Goal: Information Seeking & Learning: Understand process/instructions

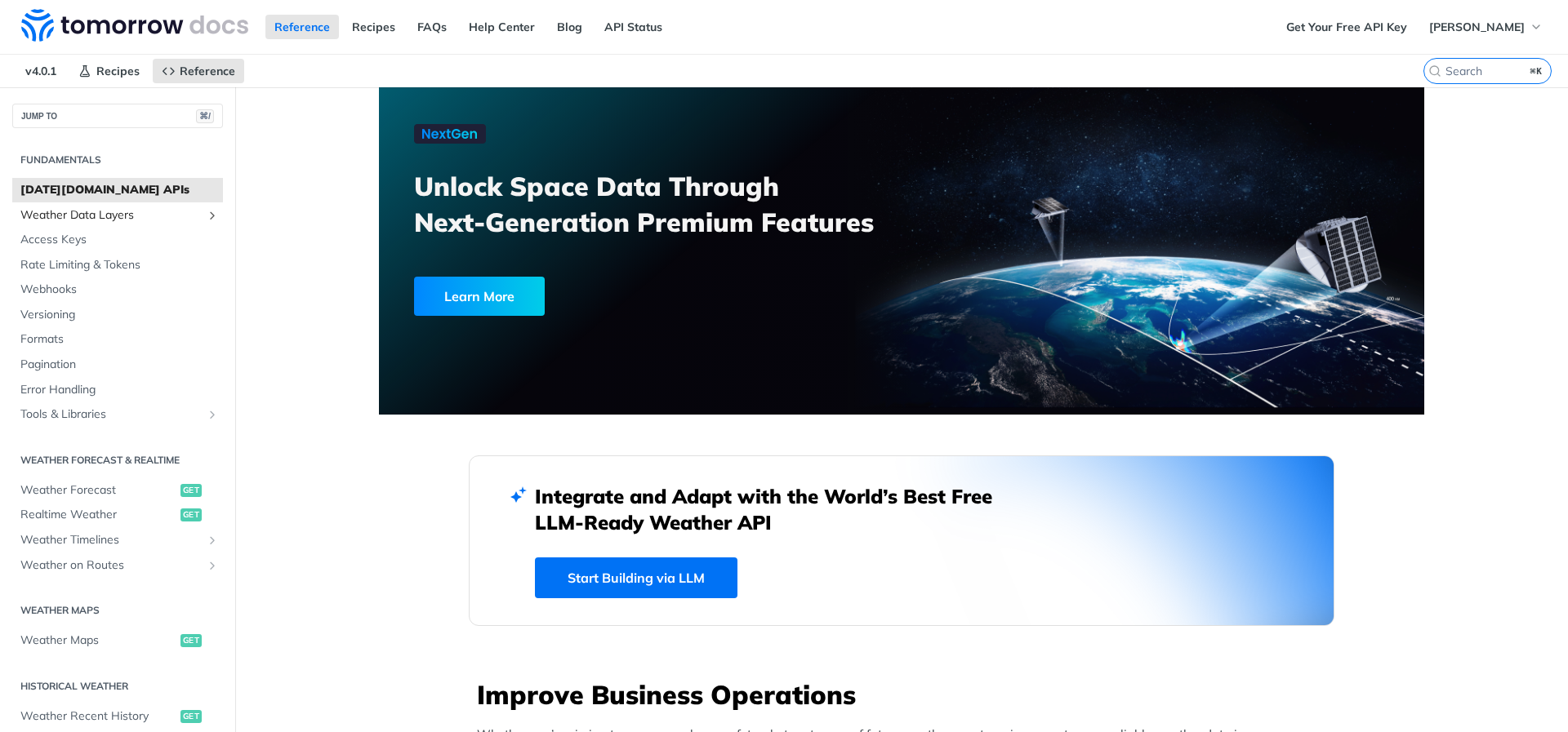
click at [185, 215] on span "Weather Data Layers" at bounding box center [111, 215] width 181 height 16
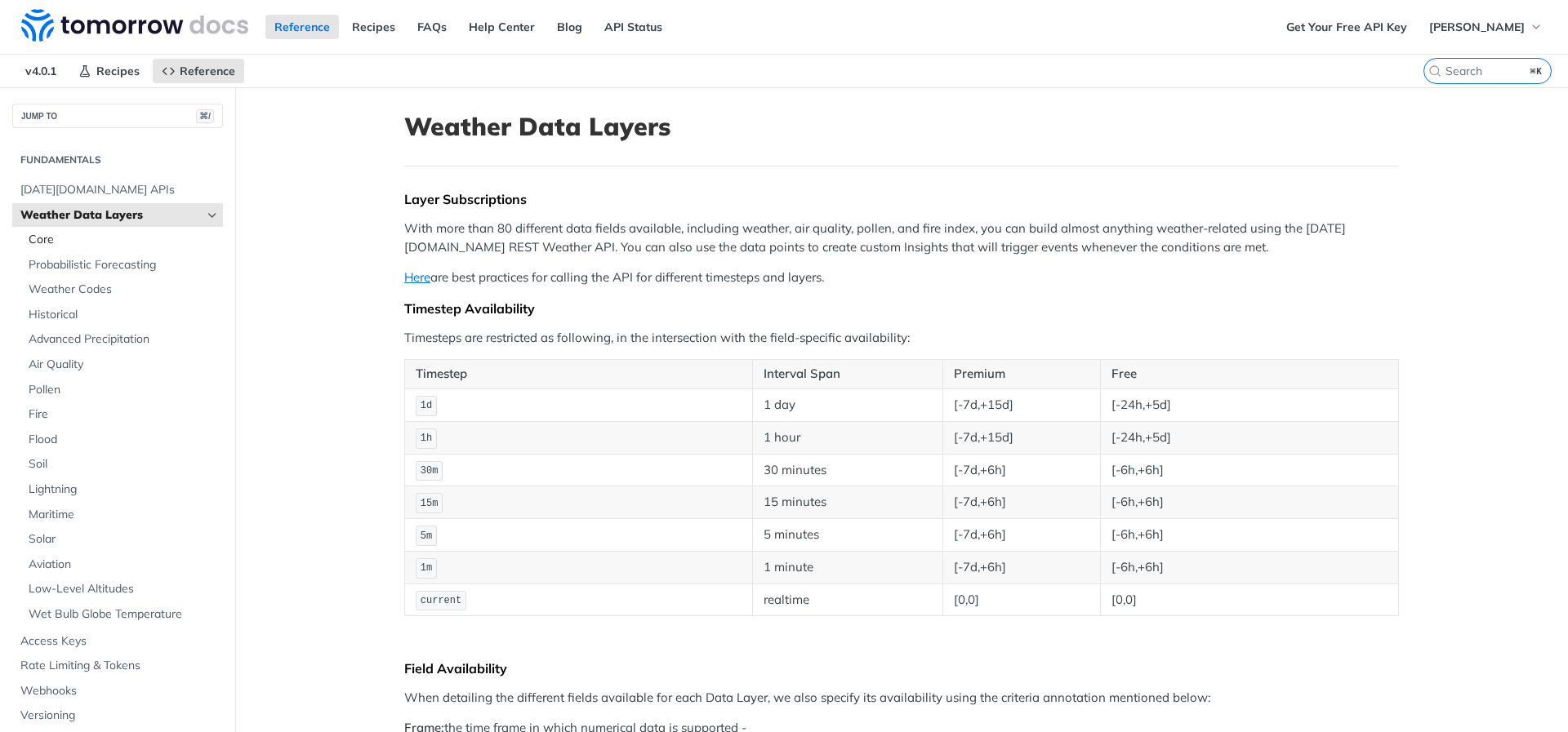
click at [169, 249] on link "Core" at bounding box center [122, 240] width 203 height 24
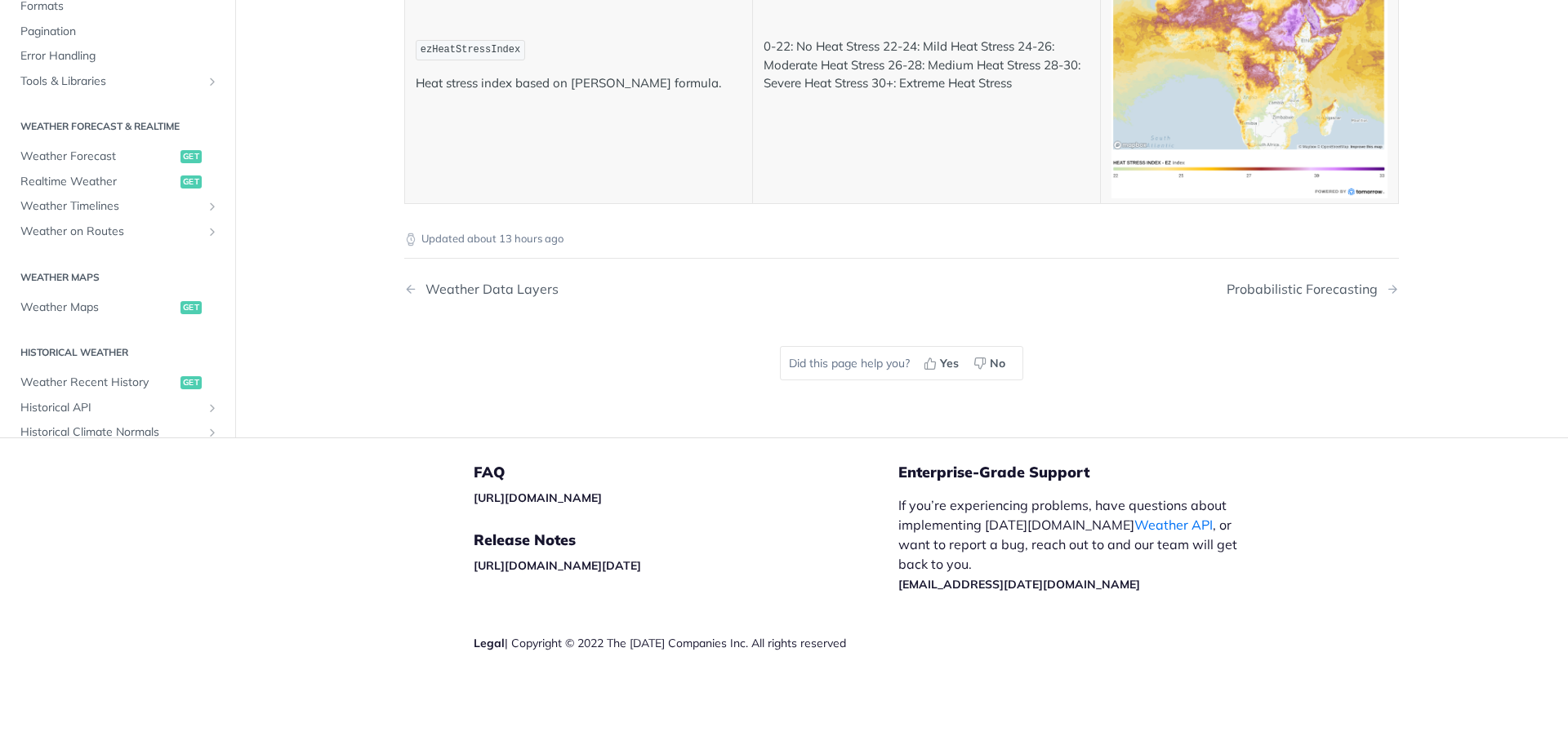
scroll to position [351, 0]
click at [130, 192] on span "Realtime Weather" at bounding box center [98, 183] width 156 height 16
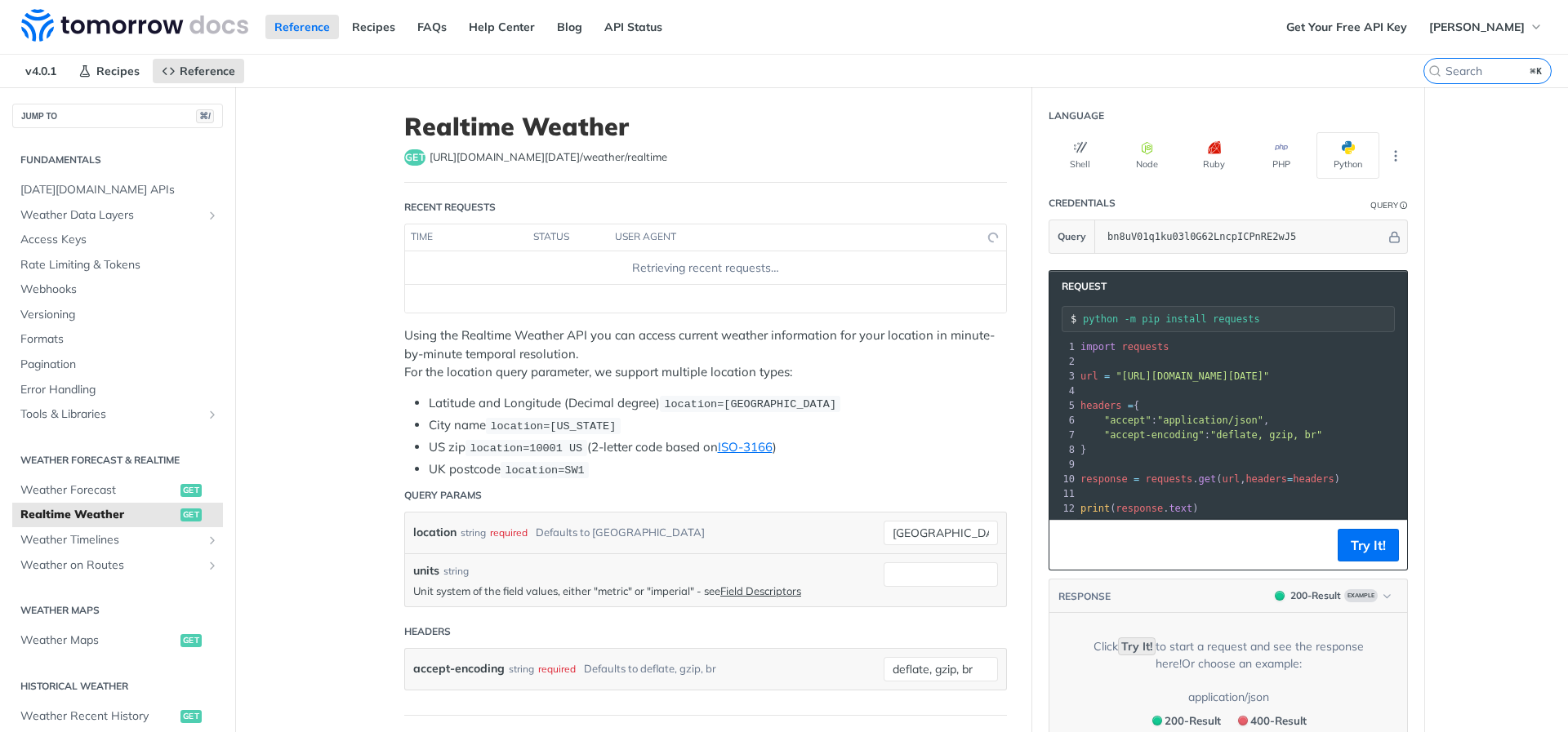
scroll to position [330, 0]
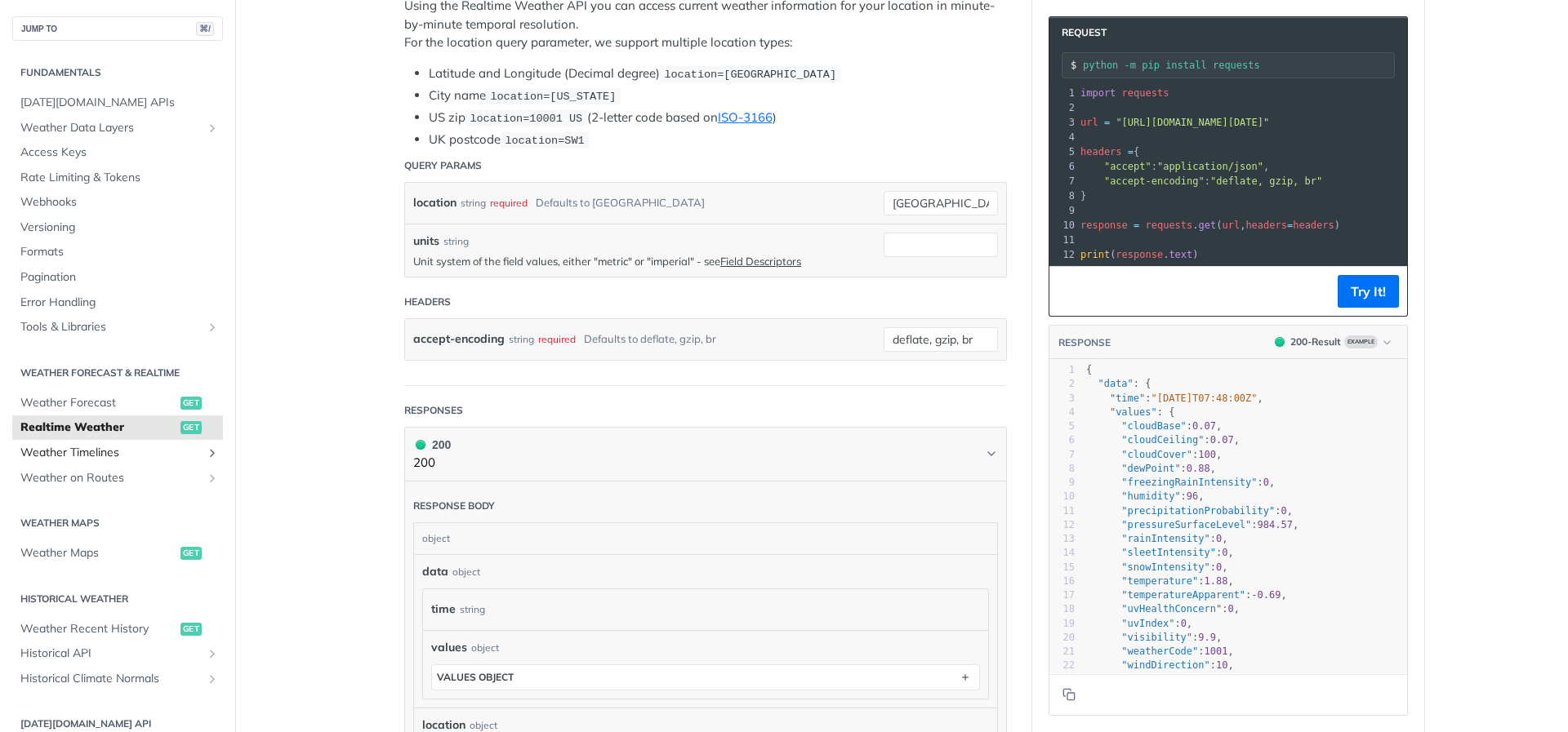
click at [193, 452] on span "Weather Timelines" at bounding box center [111, 453] width 181 height 16
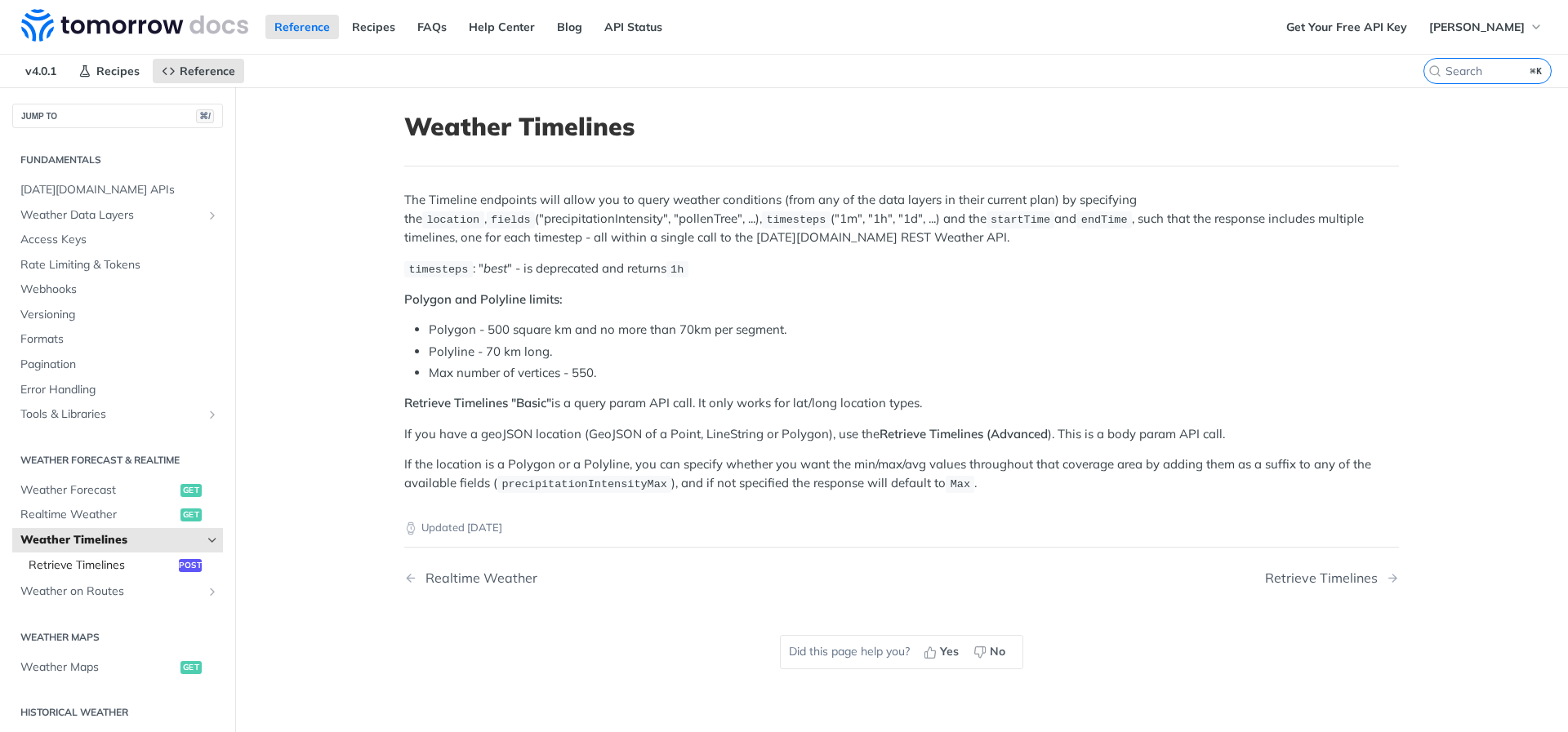
click at [168, 565] on span "Retrieve Timelines" at bounding box center [102, 566] width 147 height 16
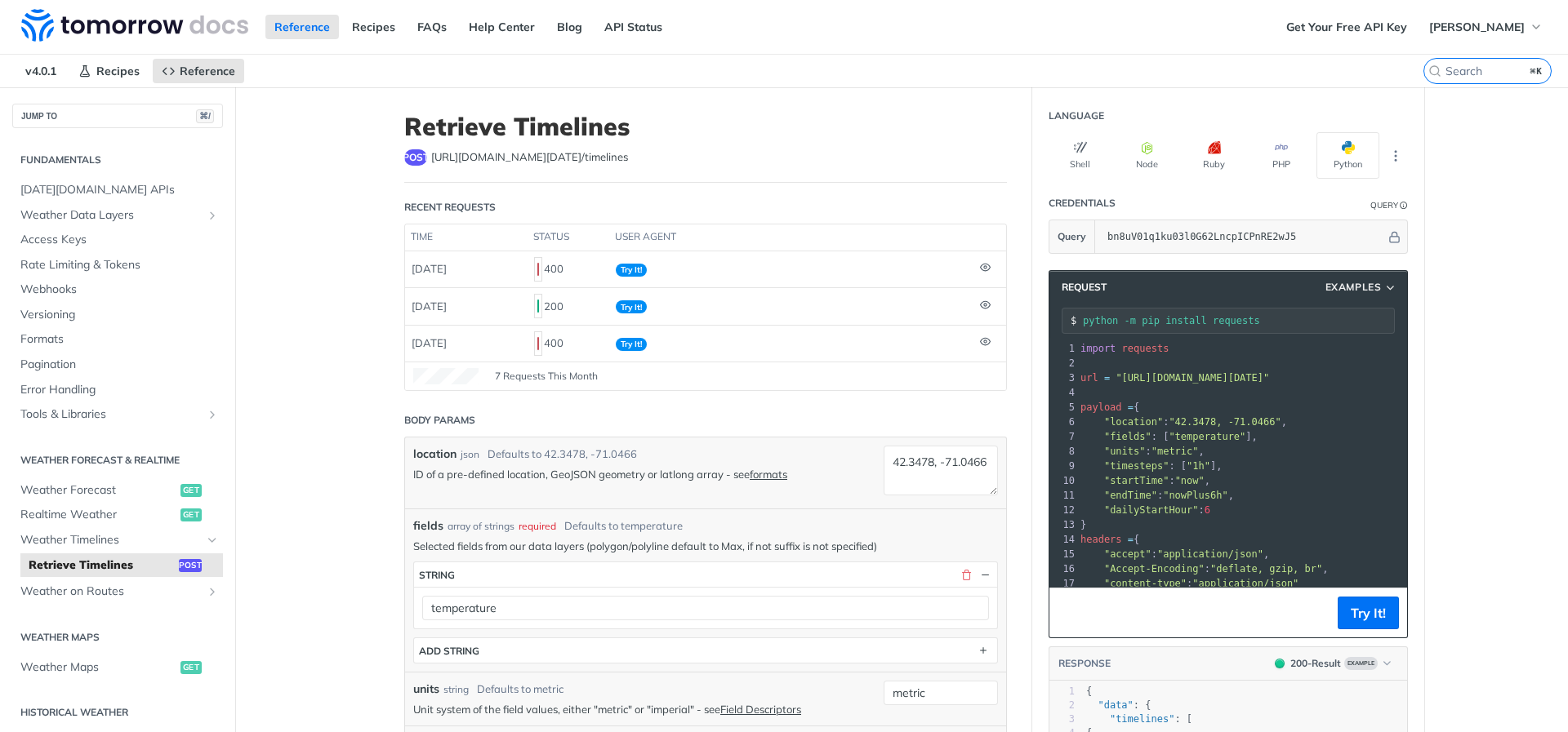
scroll to position [13, 0]
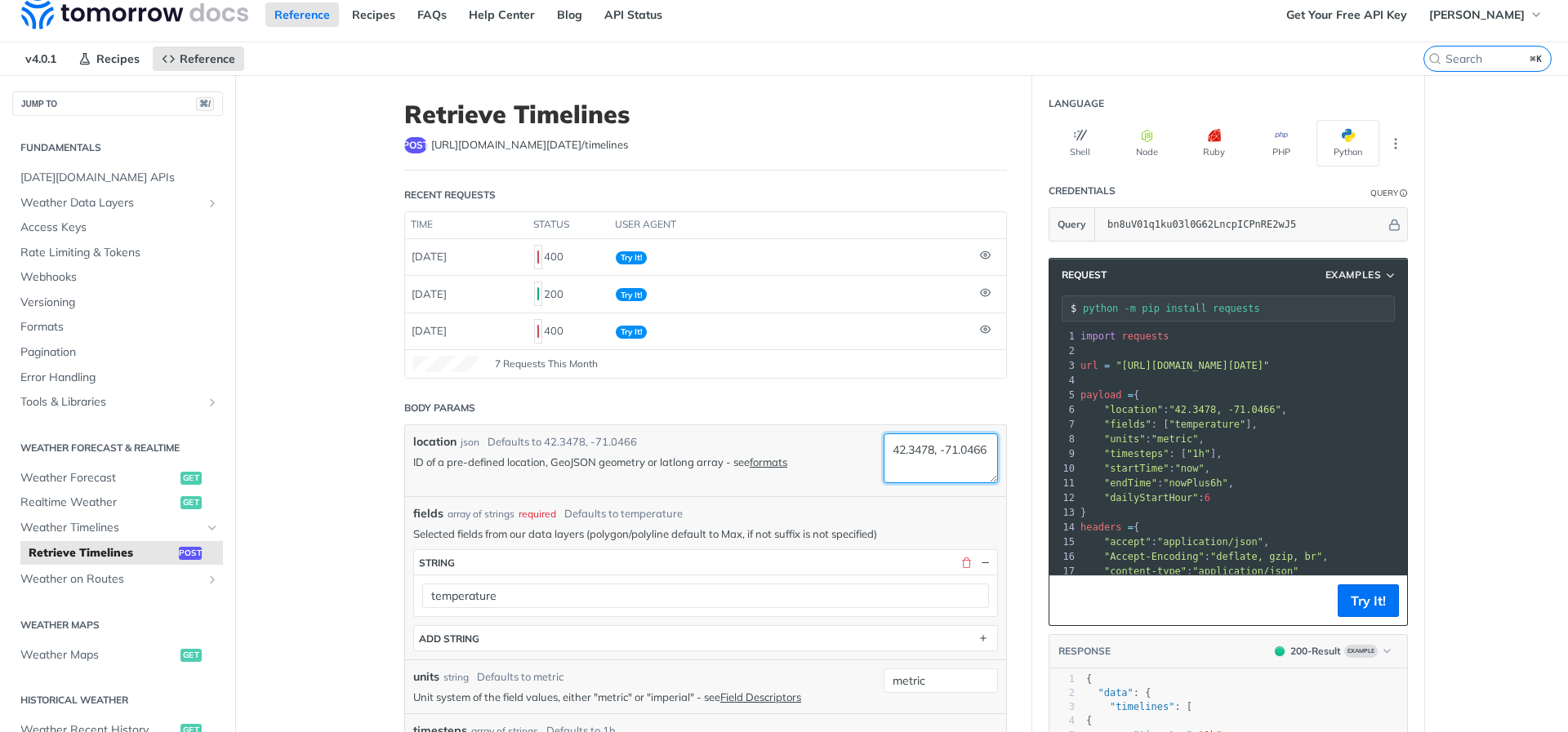
drag, startPoint x: 951, startPoint y: 466, endPoint x: 847, endPoint y: 416, distance: 115.4
paste textarea ""37.422538, -121.966363"
drag, startPoint x: 900, startPoint y: 447, endPoint x: 876, endPoint y: 442, distance: 24.5
click at [880, 446] on div "location json Defaults to 42.3478, -71.0466 ID of a pre-defined location, GeoJS…" at bounding box center [705, 460] width 601 height 71
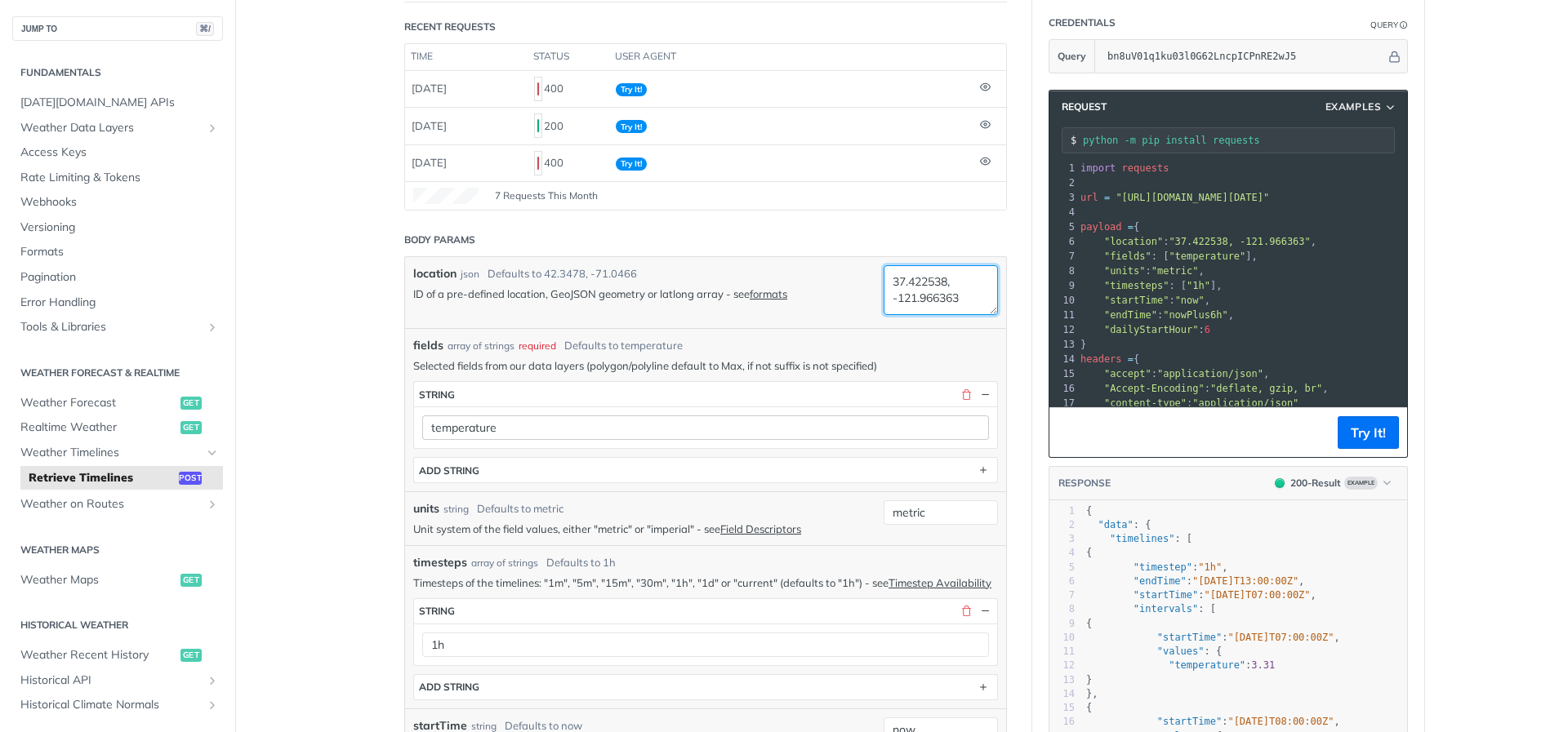
scroll to position [182, 0]
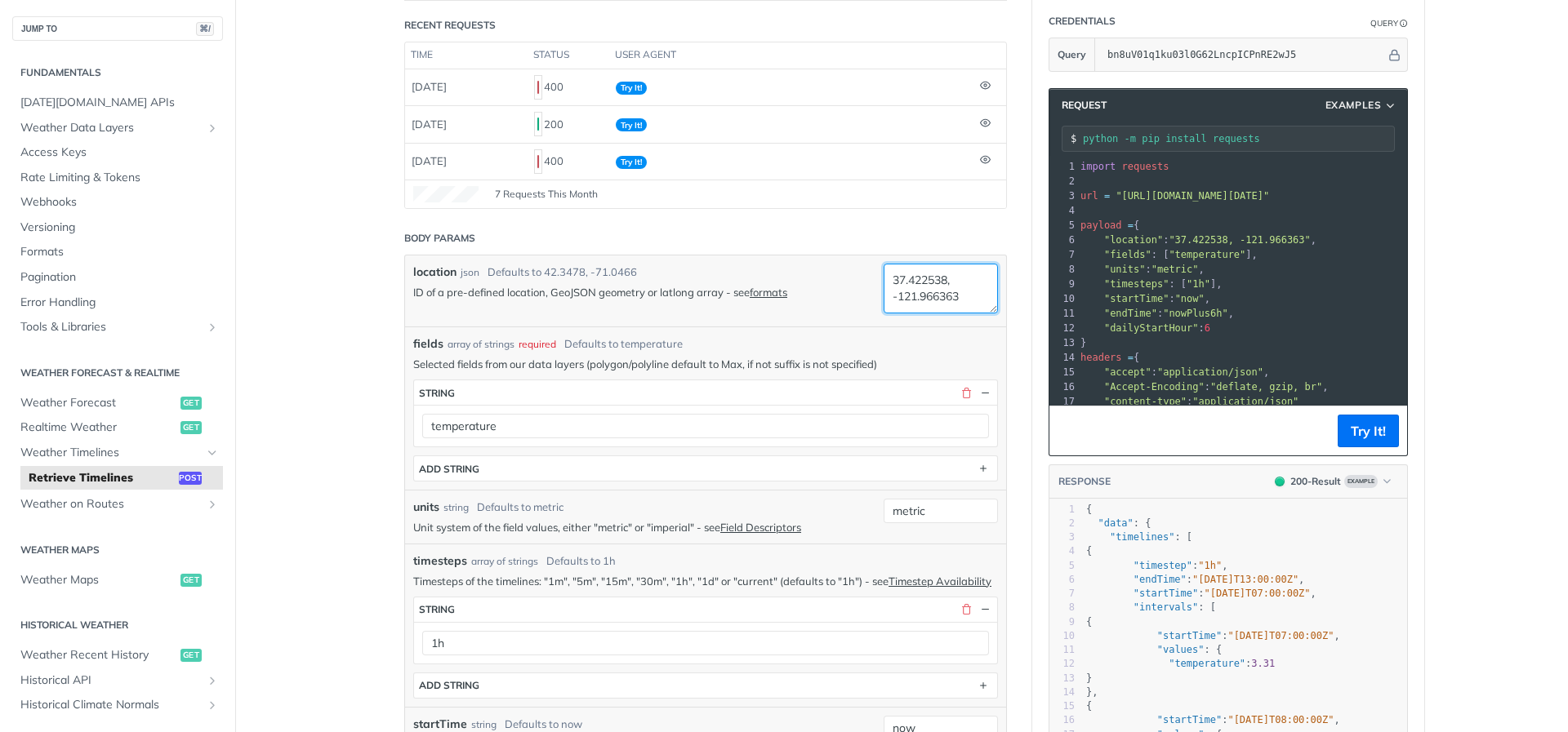
type textarea "37.422538, -121.966363"
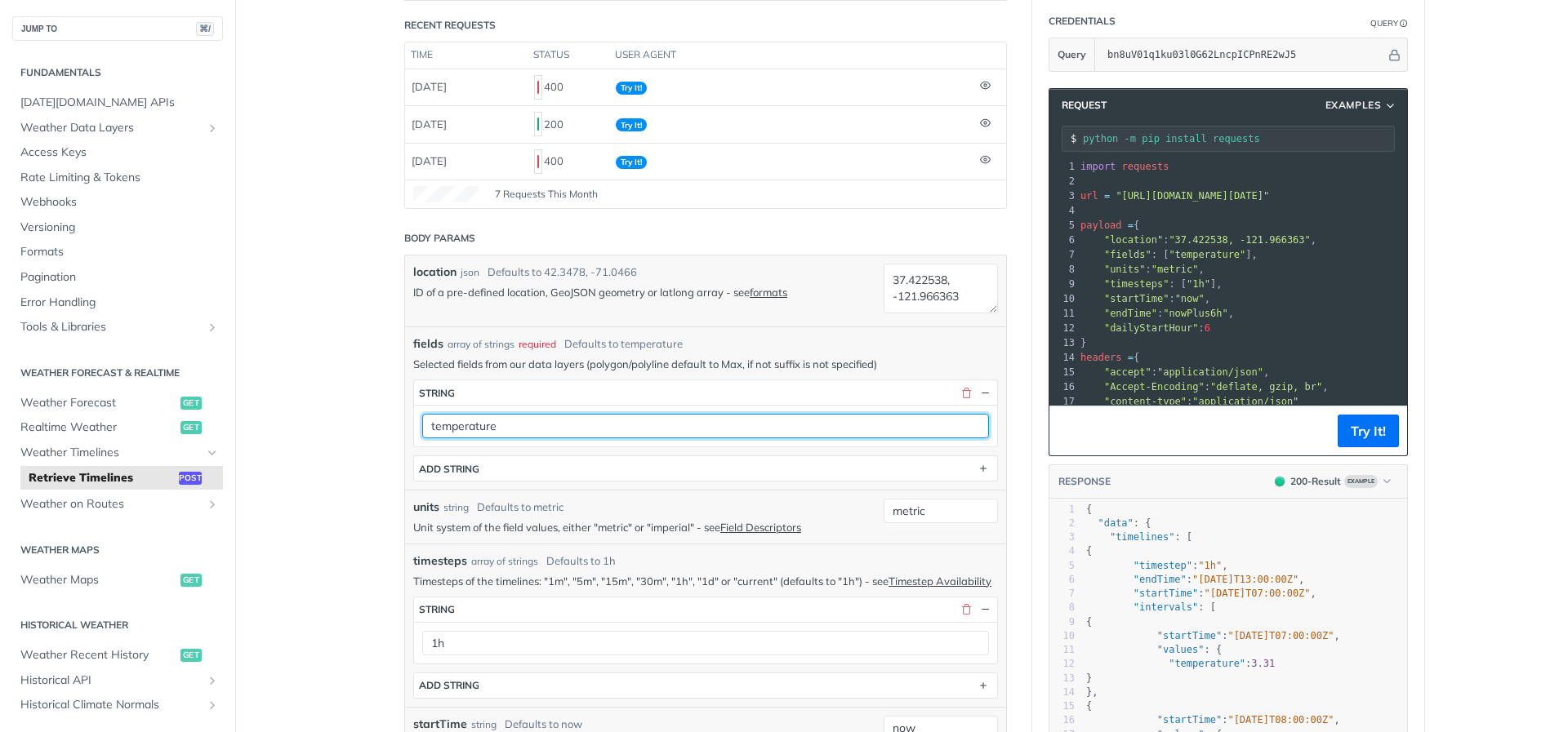
click at [490, 430] on input "temperature" at bounding box center [705, 425] width 567 height 24
paste input "Max"
type input "temperatureMax"
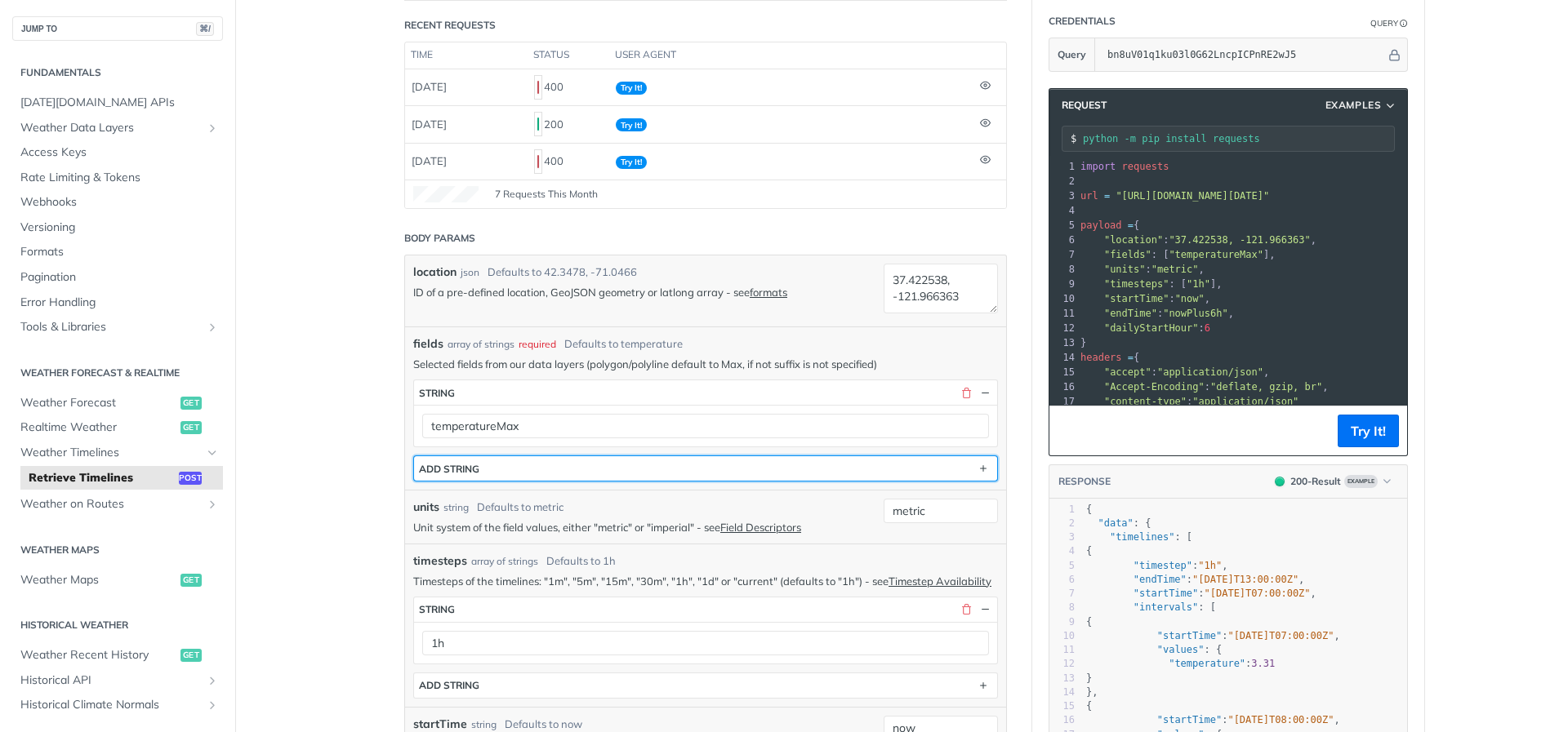
click at [900, 472] on button "ADD string" at bounding box center [705, 468] width 583 height 24
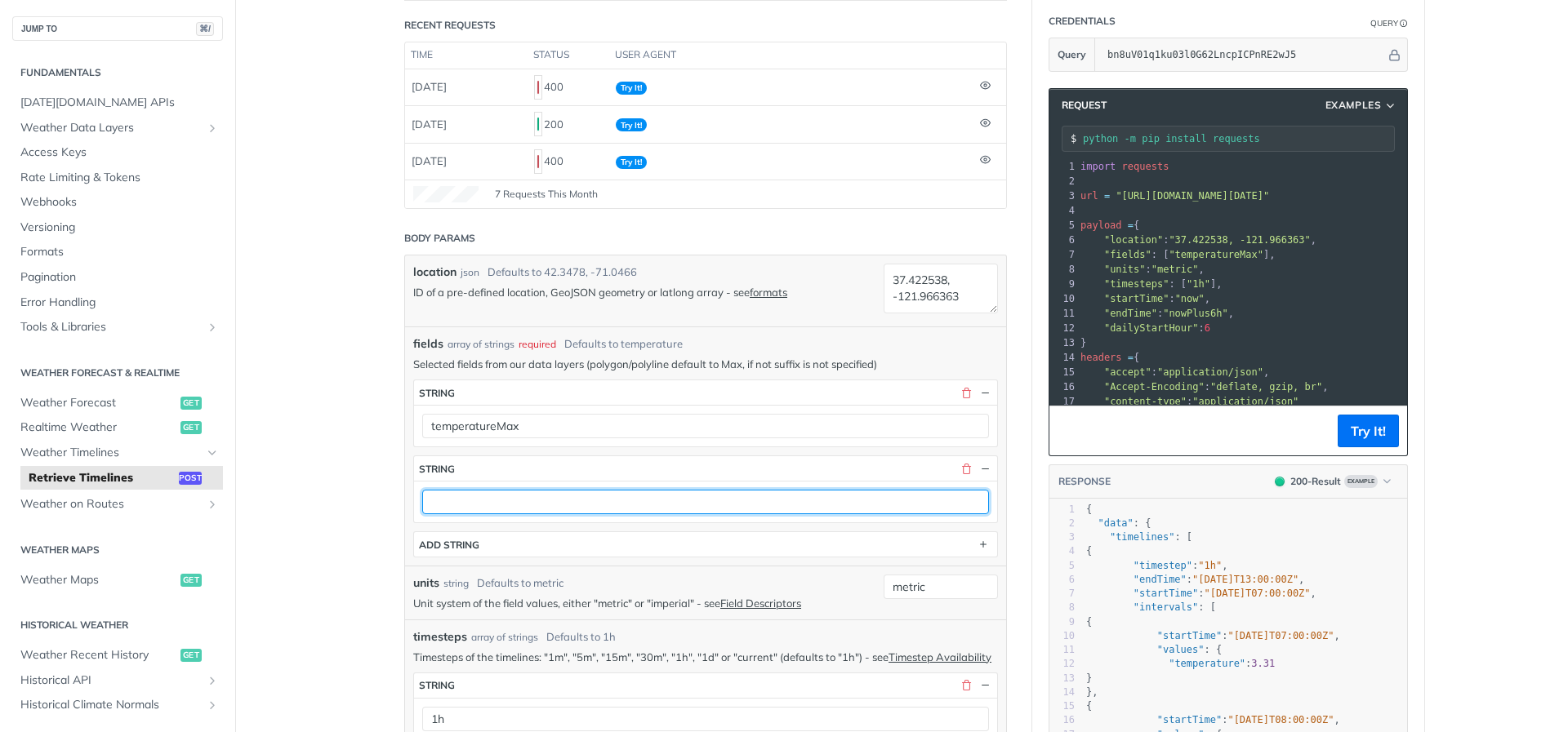
click at [508, 501] on input "text" at bounding box center [705, 501] width 567 height 24
paste input "temperatureMin"
type input "temperatureMin"
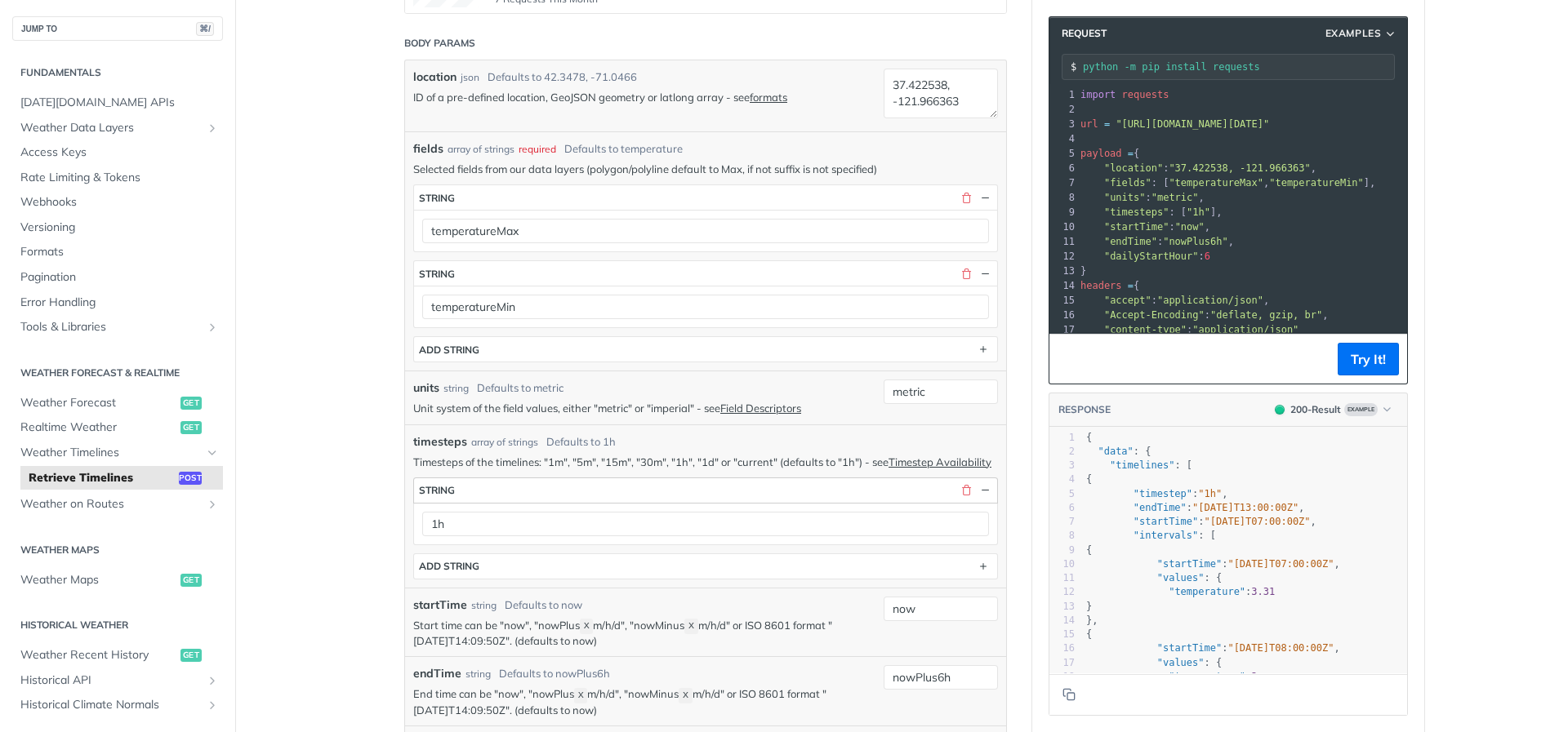
scroll to position [383, 0]
click at [935, 393] on input "metric" at bounding box center [940, 386] width 114 height 24
type input "imperial"
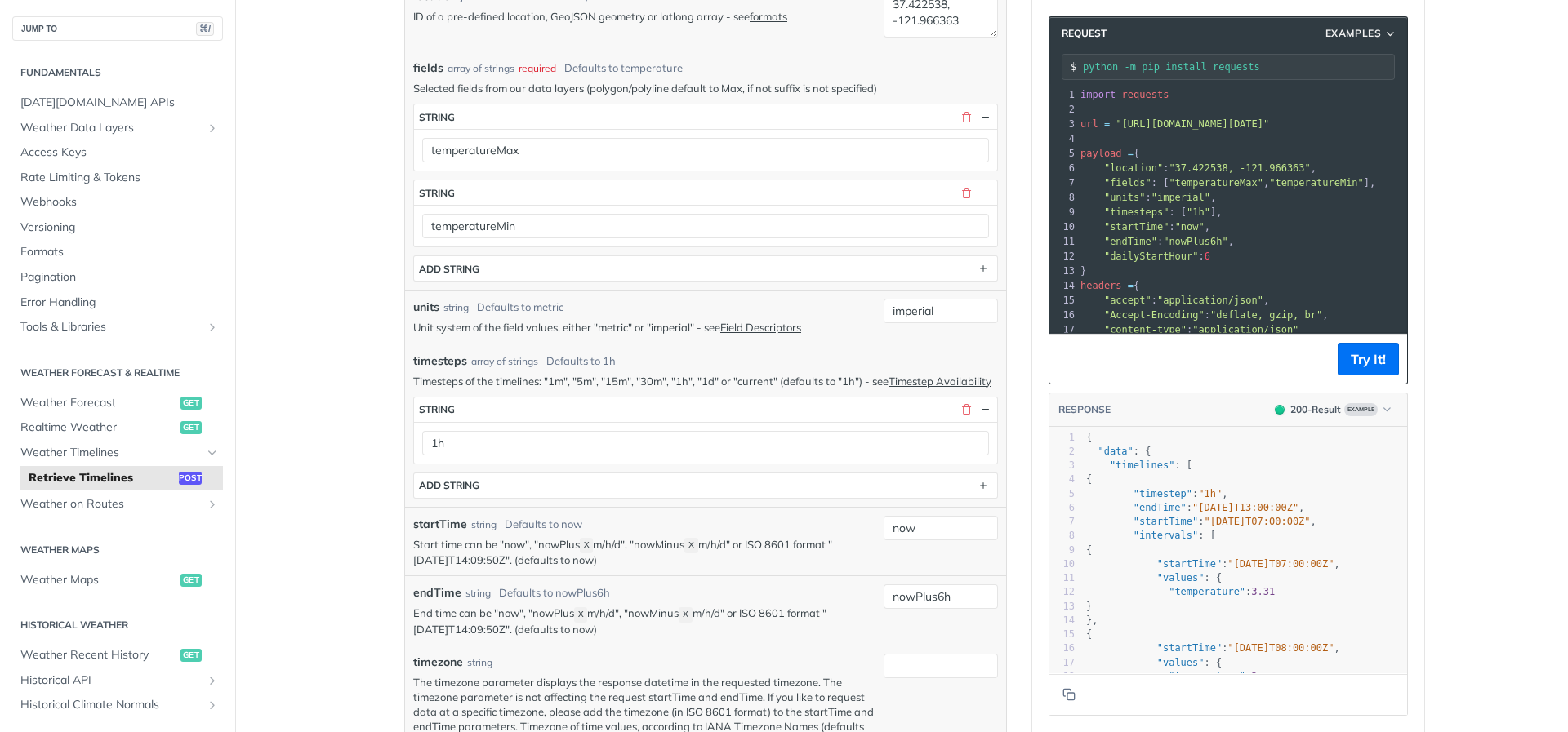
scroll to position [462, 0]
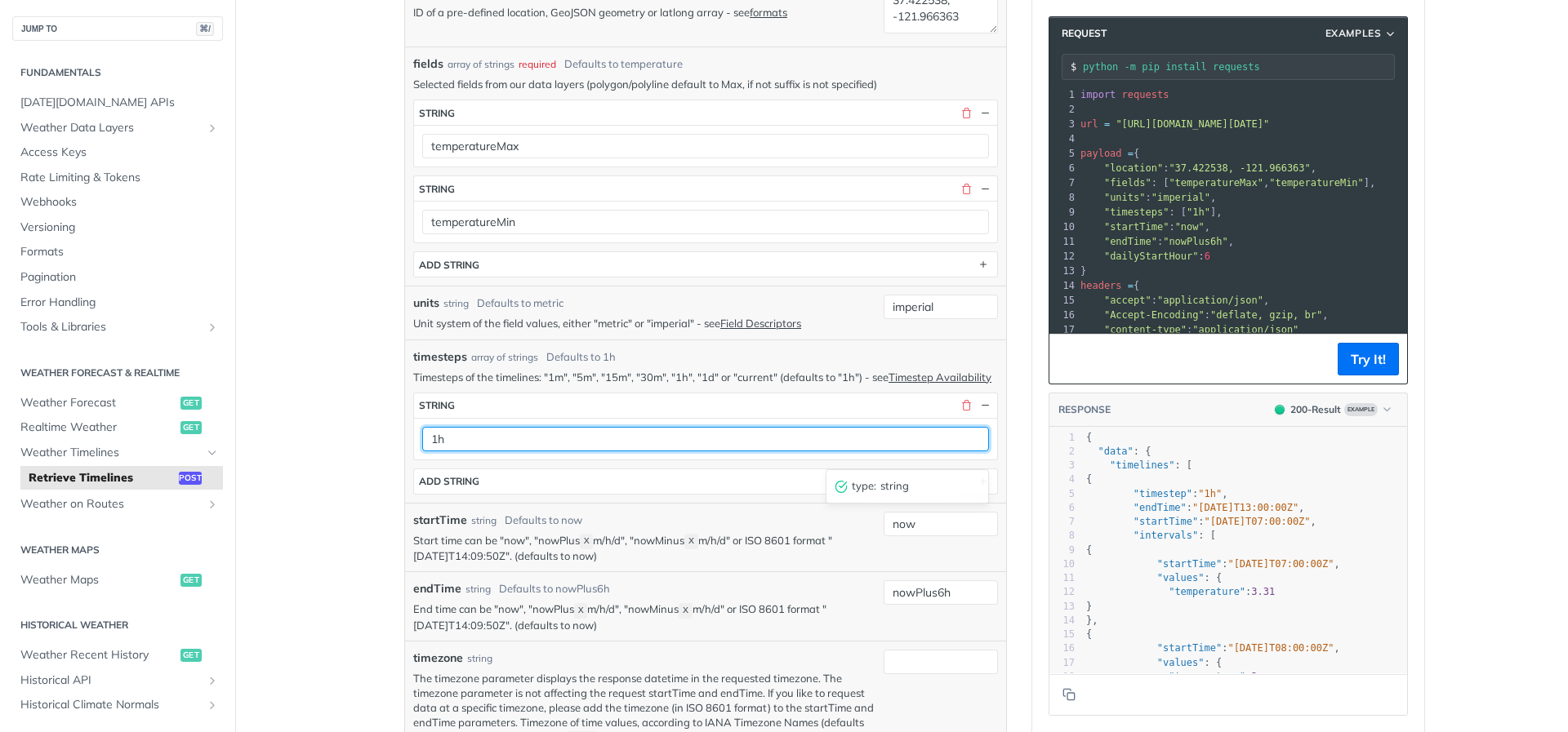
click at [479, 451] on input "1h" at bounding box center [705, 439] width 567 height 24
type input "1d"
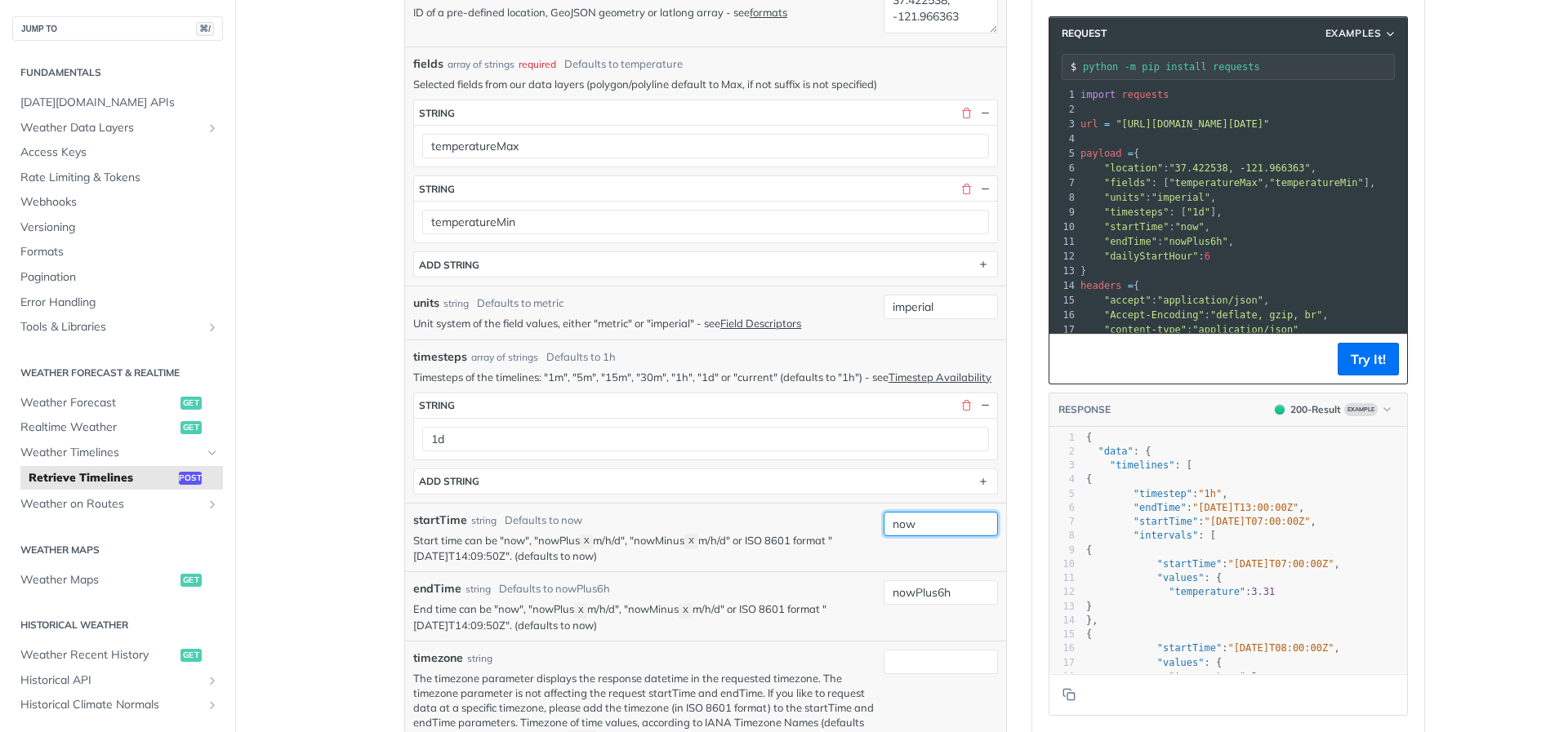
click at [915, 536] on input "now" at bounding box center [940, 524] width 114 height 24
paste input "Minus6d"
type input "nowMinus6d"
click at [760, 529] on div "startTime string Defaults to now" at bounding box center [644, 520] width 462 height 17
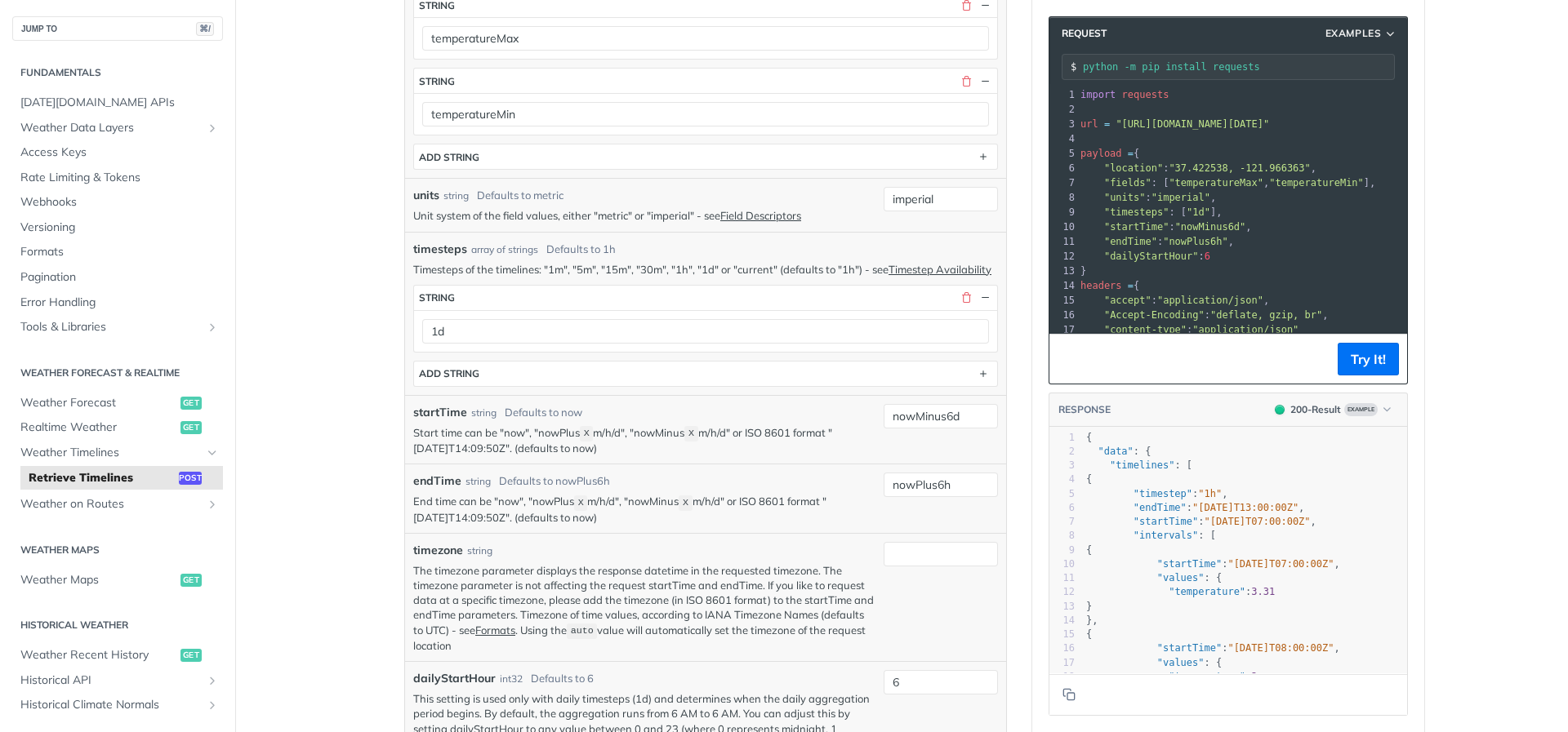
scroll to position [577, 0]
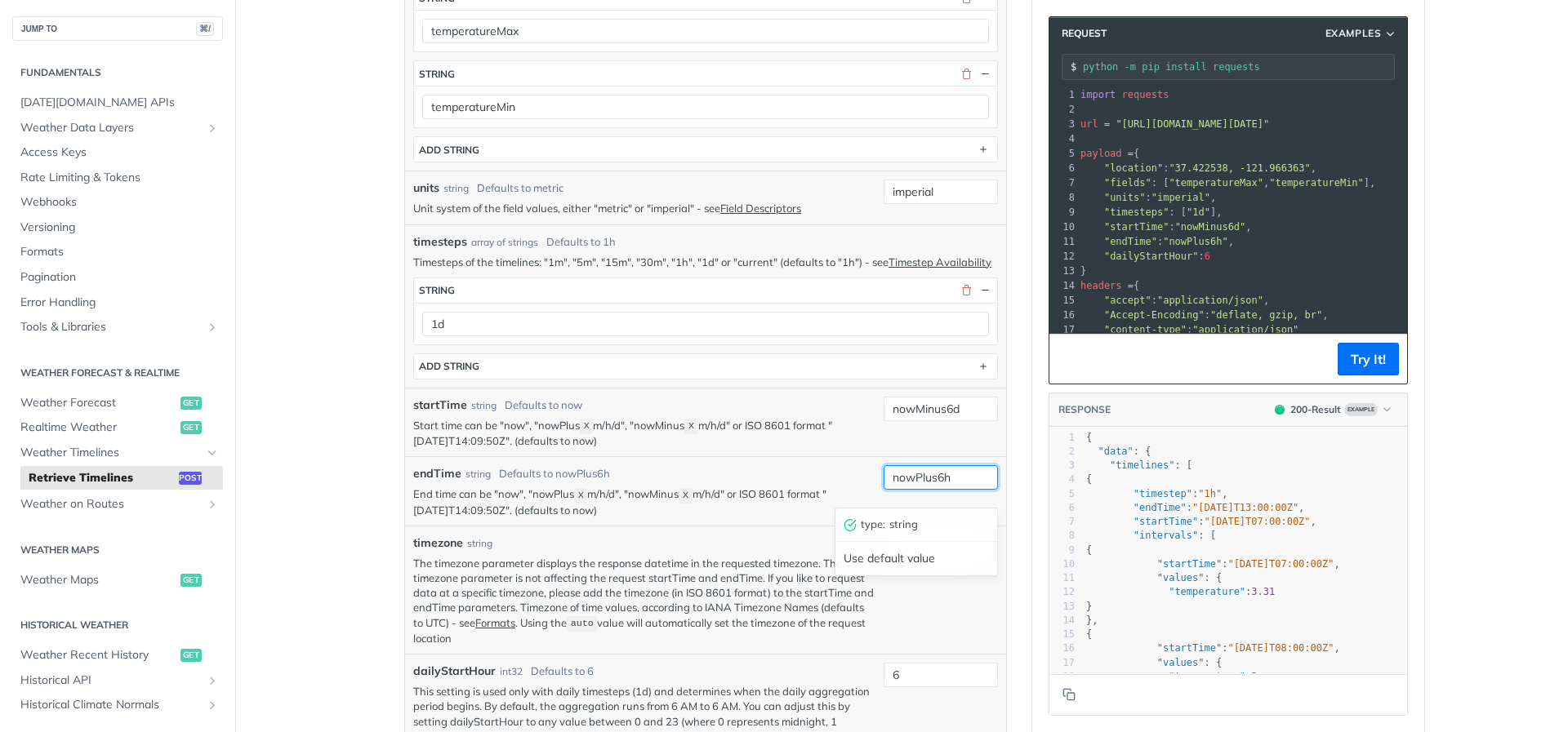
click at [957, 490] on input "nowPlus6h" at bounding box center [940, 477] width 114 height 24
paste input "d"
type input "nowPlus6d"
click at [737, 543] on div "timezone string The timezone parameter displays the response datetime in the re…" at bounding box center [705, 589] width 601 height 128
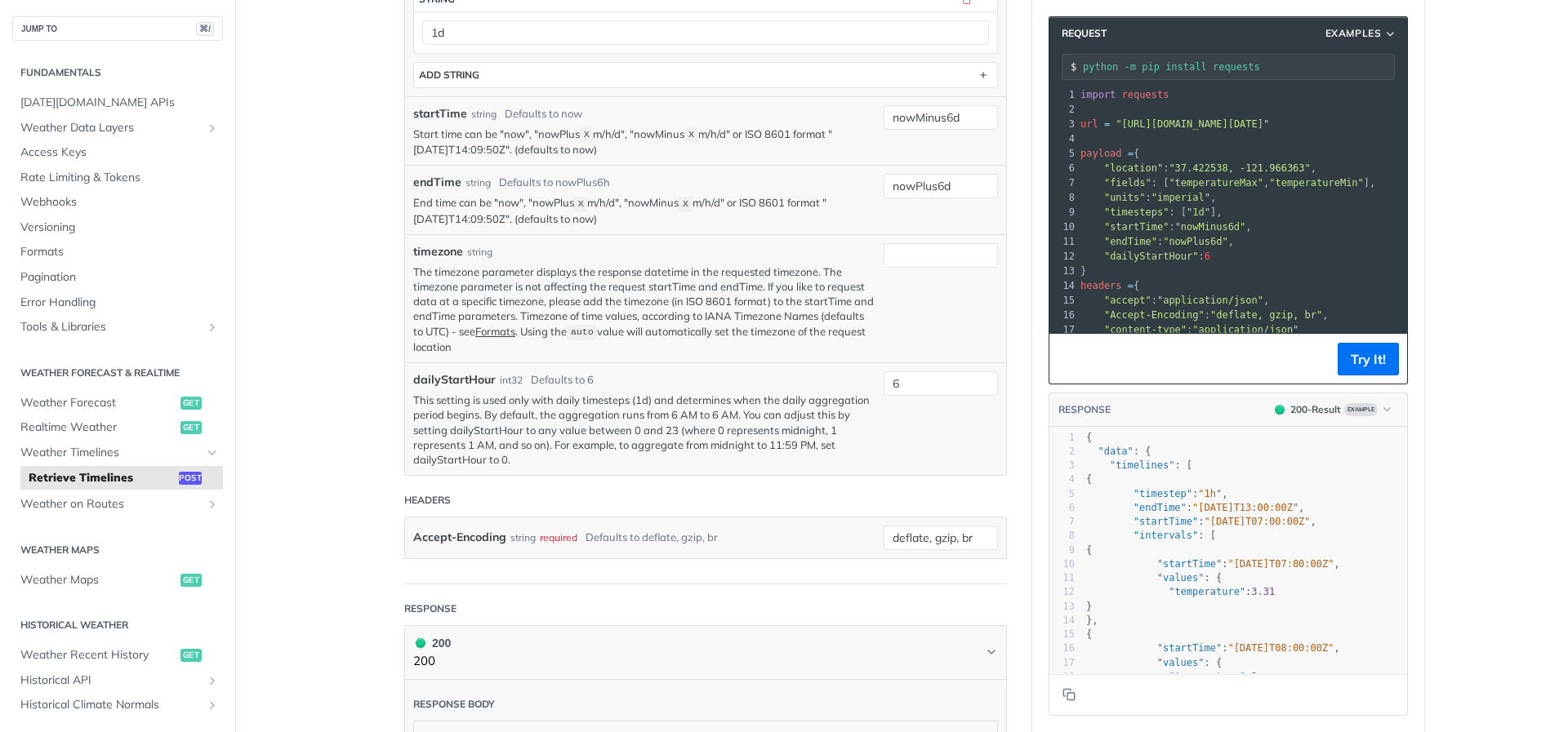
scroll to position [871, 0]
click at [1367, 356] on button "Try It!" at bounding box center [1368, 359] width 62 height 33
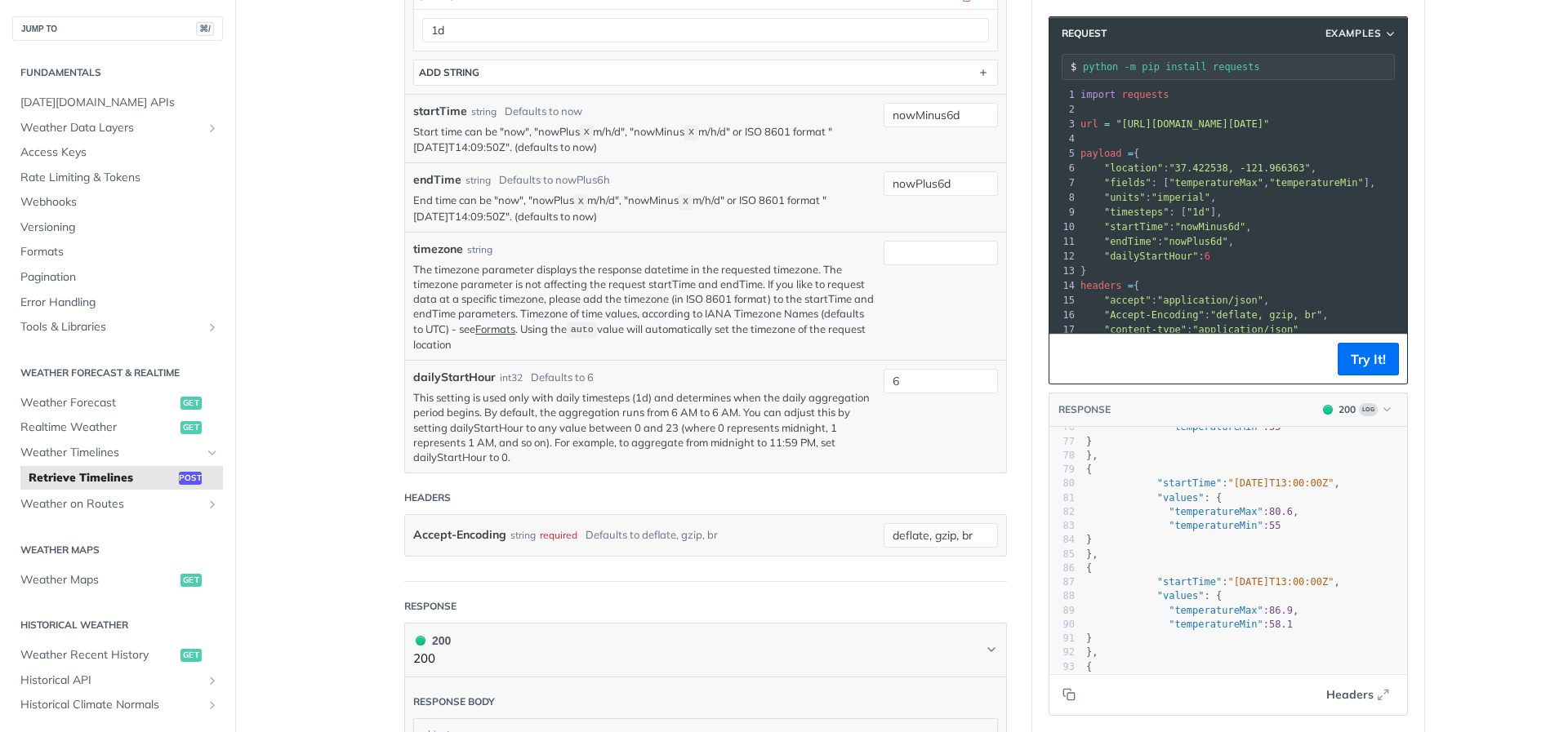
scroll to position [1060, 0]
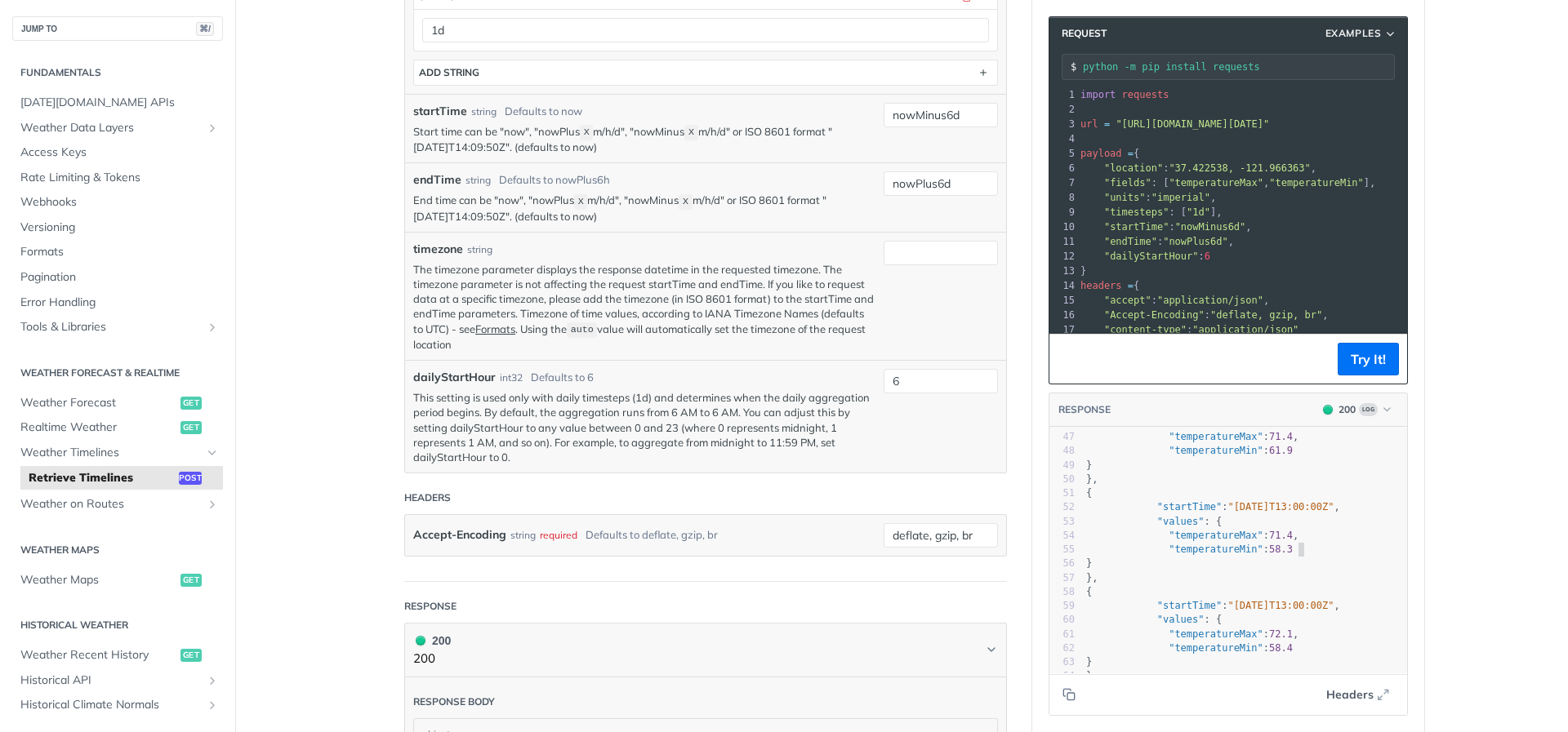
click at [1309, 550] on pre ""temperatureMin" : 58.3" at bounding box center [1244, 550] width 325 height 14
click at [1481, 466] on main "JUMP TO ⌘/ Fundamentals Tomorrow.io APIs Weather Data Layers Core Probabilistic…" at bounding box center [784, 318] width 1568 height 2204
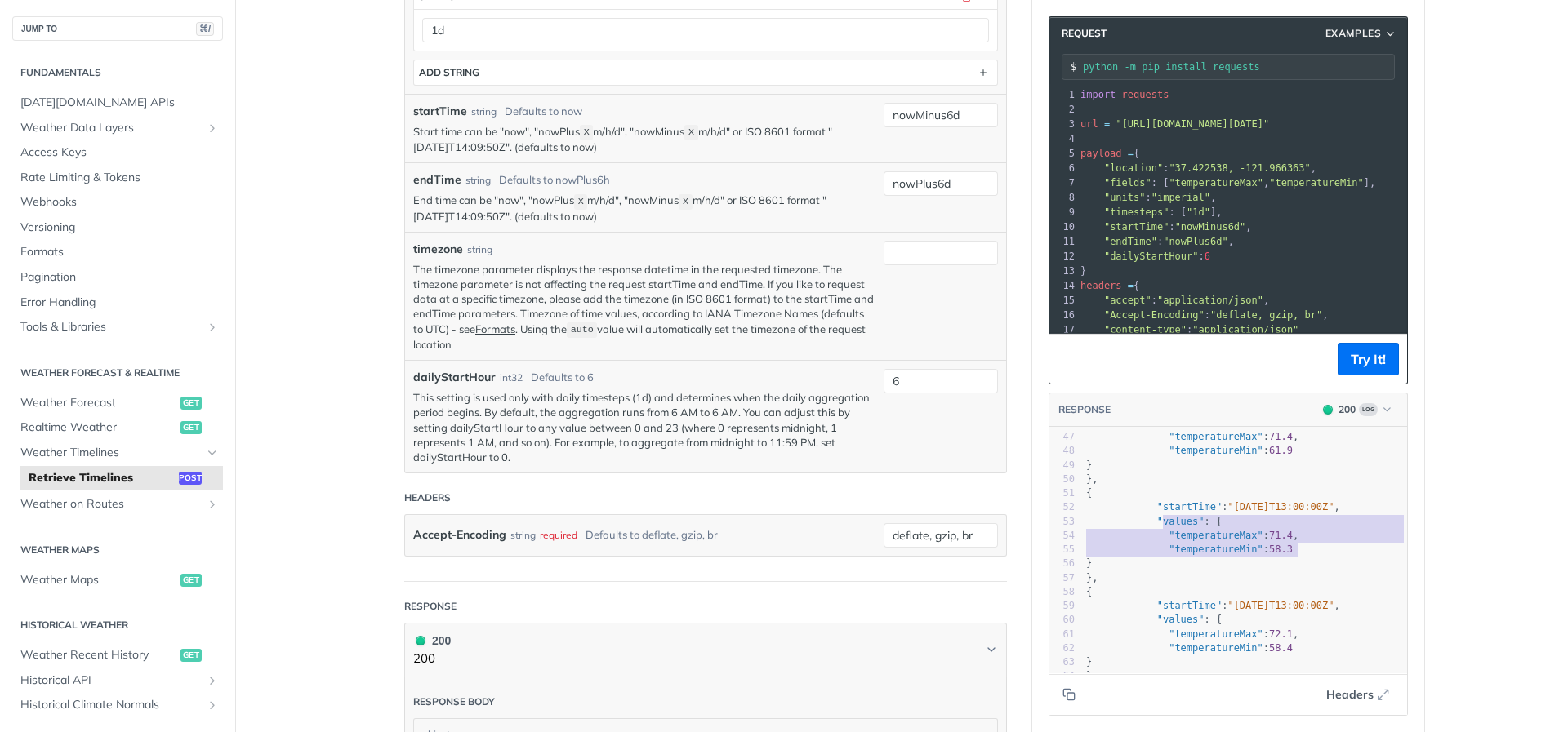
type textarea "startTime": "2025-08-25T13:00:00Z", "values": { "temperatureMax": 71.4, "temper…"
drag, startPoint x: 1322, startPoint y: 555, endPoint x: 1162, endPoint y: 514, distance: 165.2
click at [1162, 514] on div "38 "startTime" : "2025-08-23T13:00:00Z" , 39 "values" : { 40 "temperatureMax" :…" at bounding box center [1244, 571] width 325 height 535
click at [753, 291] on p "The timezone parameter displays the response datetime in the requested timezone…" at bounding box center [644, 307] width 462 height 89
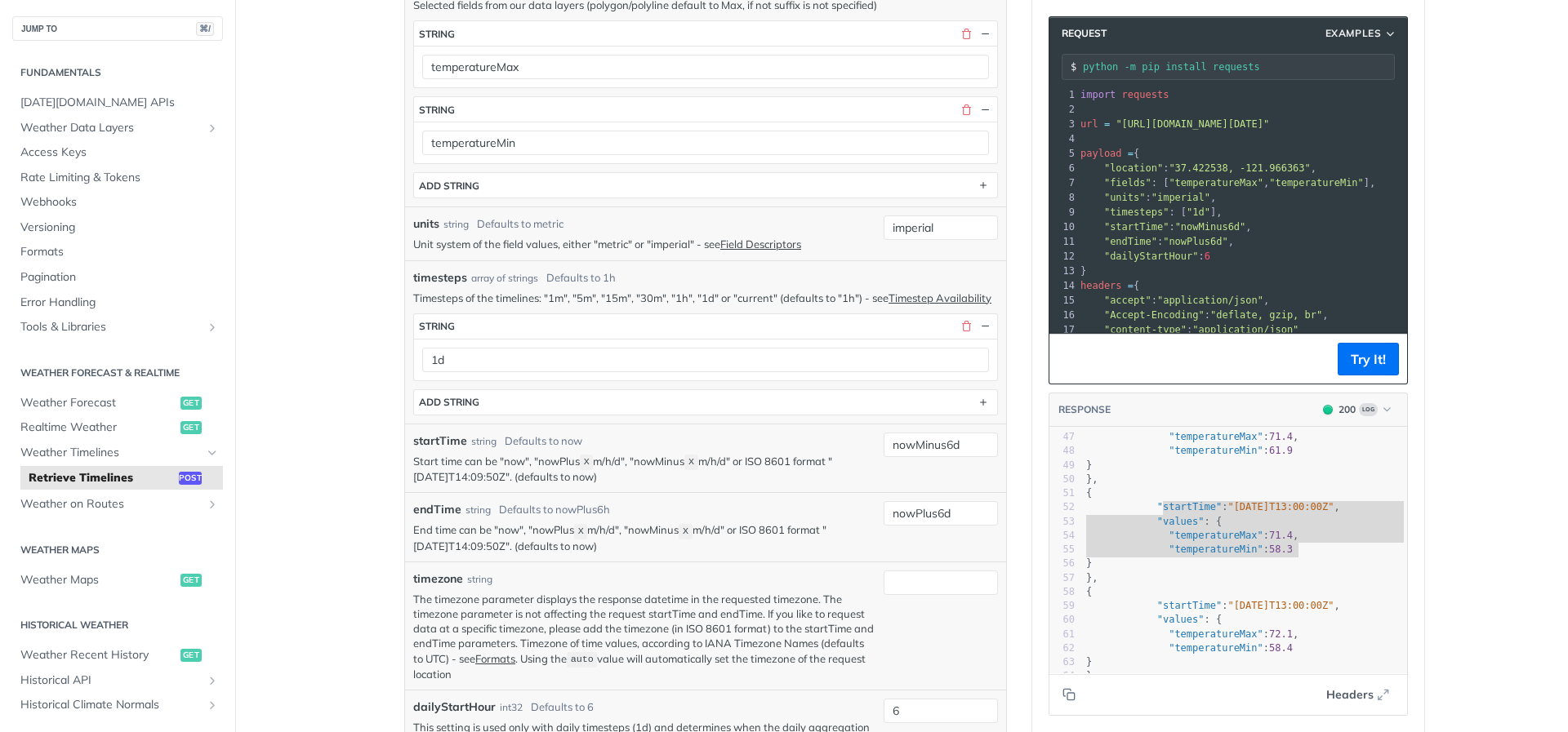
scroll to position [540, 0]
click at [164, 100] on span "[DATE][DOMAIN_NAME] APIs" at bounding box center [120, 103] width 198 height 16
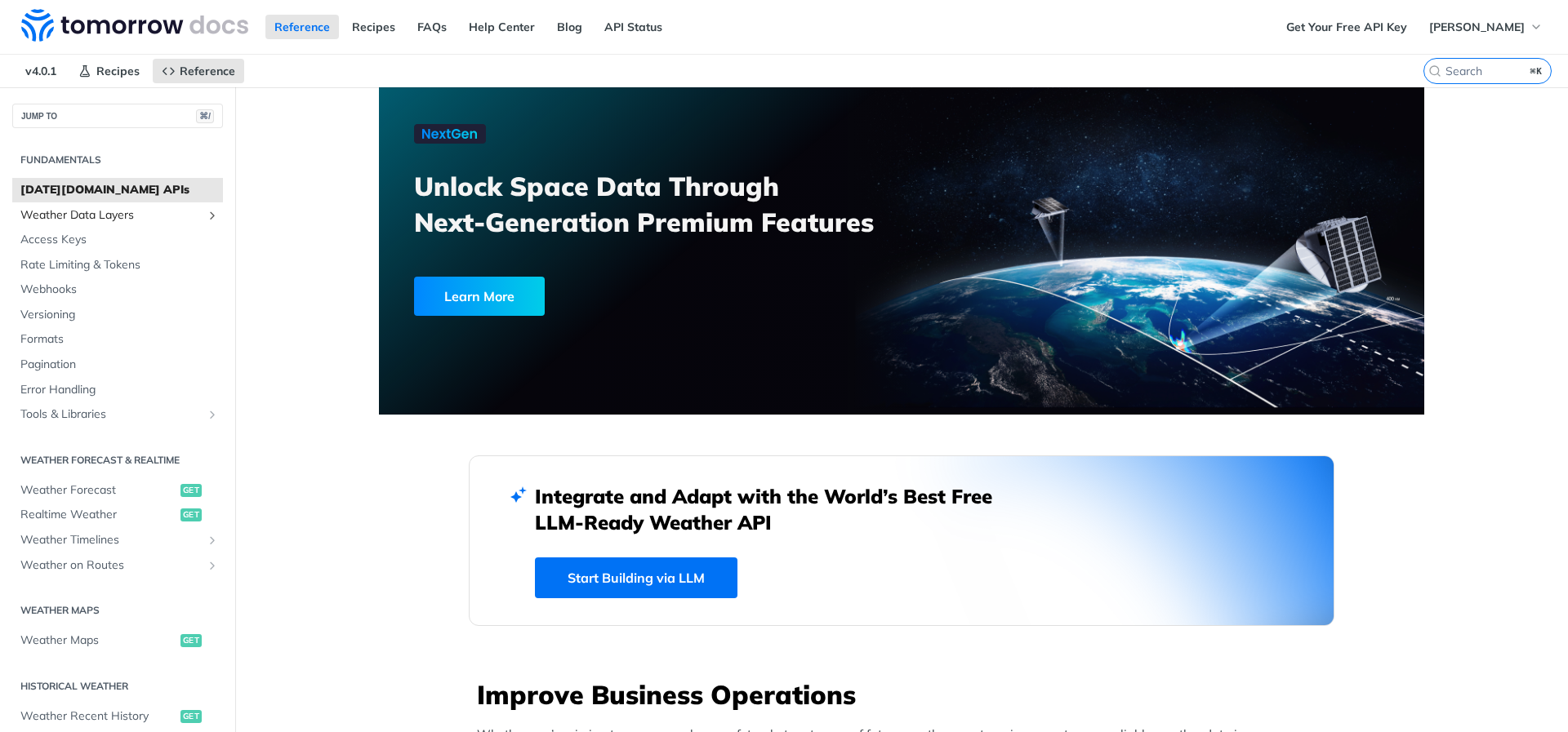
click at [179, 217] on span "Weather Data Layers" at bounding box center [111, 215] width 181 height 16
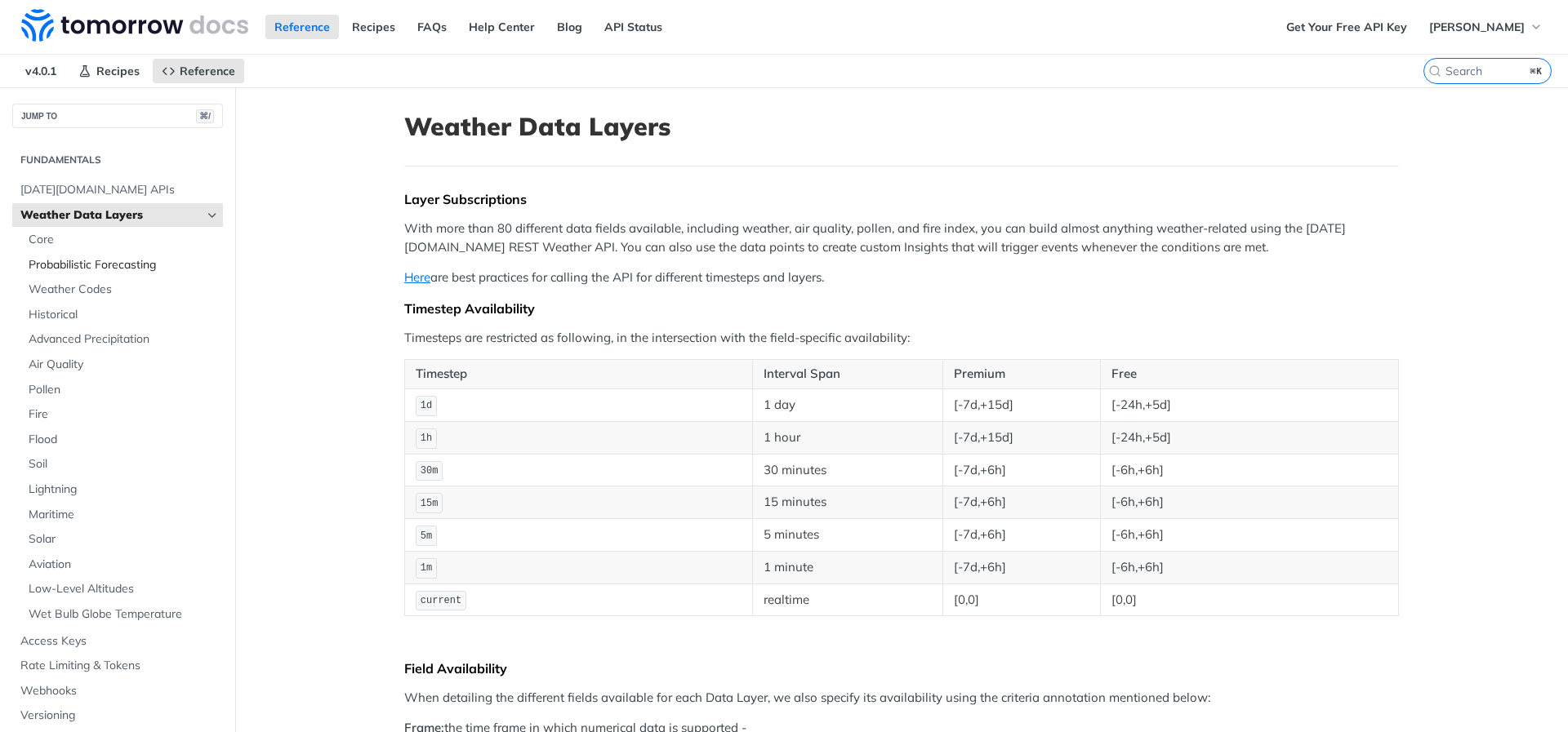
click at [172, 254] on link "Probabilistic Forecasting" at bounding box center [122, 265] width 203 height 24
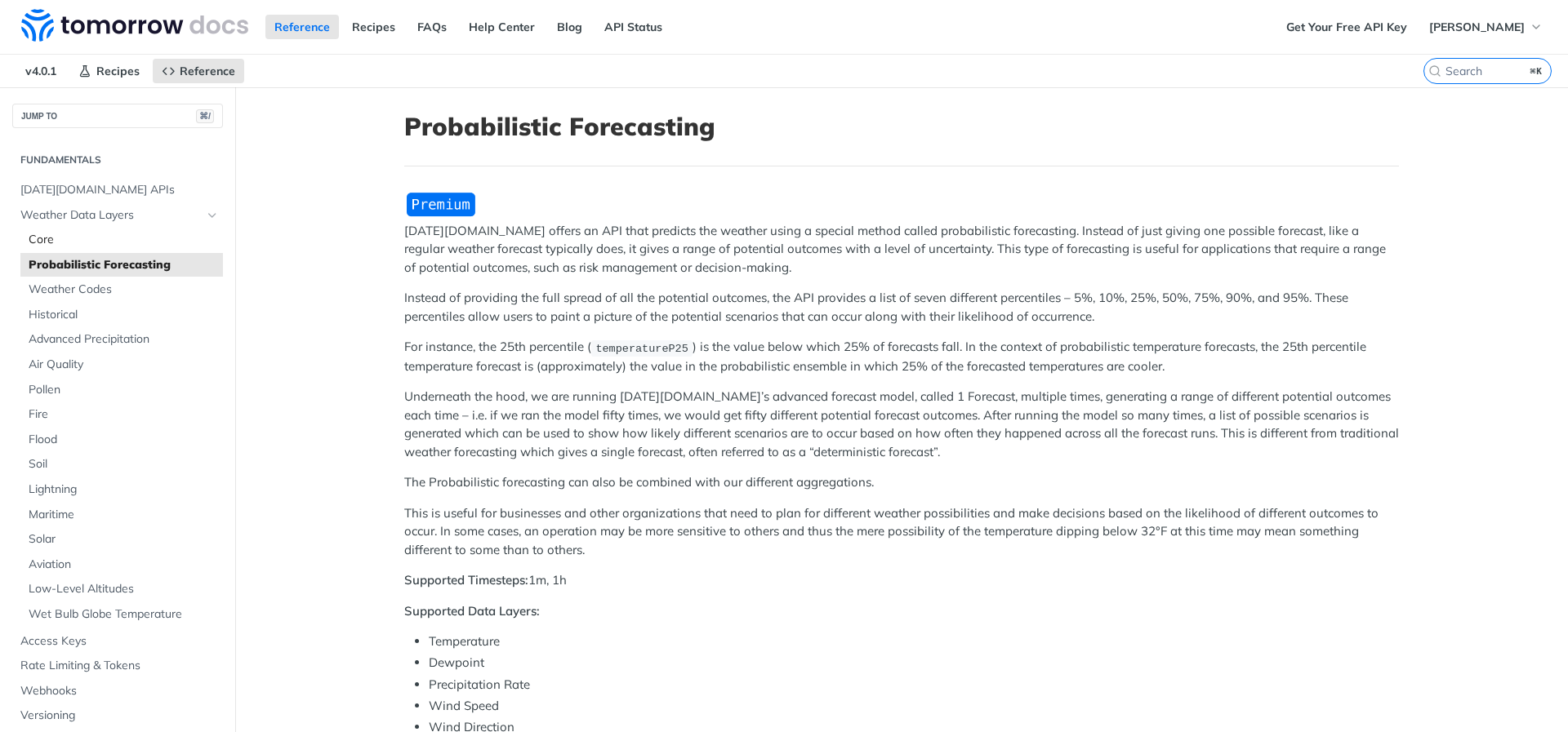
click at [174, 240] on span "Core" at bounding box center [123, 240] width 190 height 16
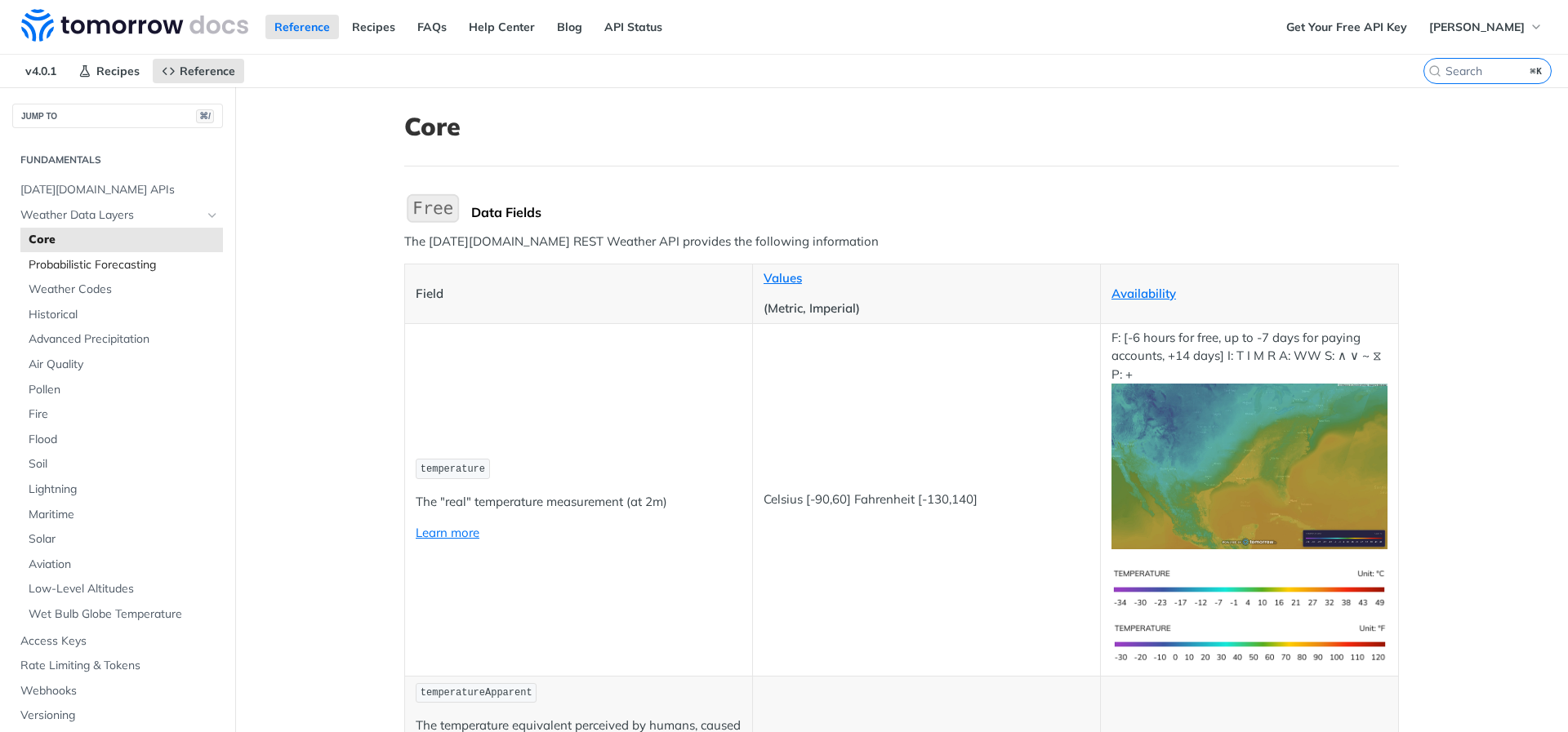
click at [189, 263] on span "Probabilistic Forecasting" at bounding box center [123, 265] width 190 height 16
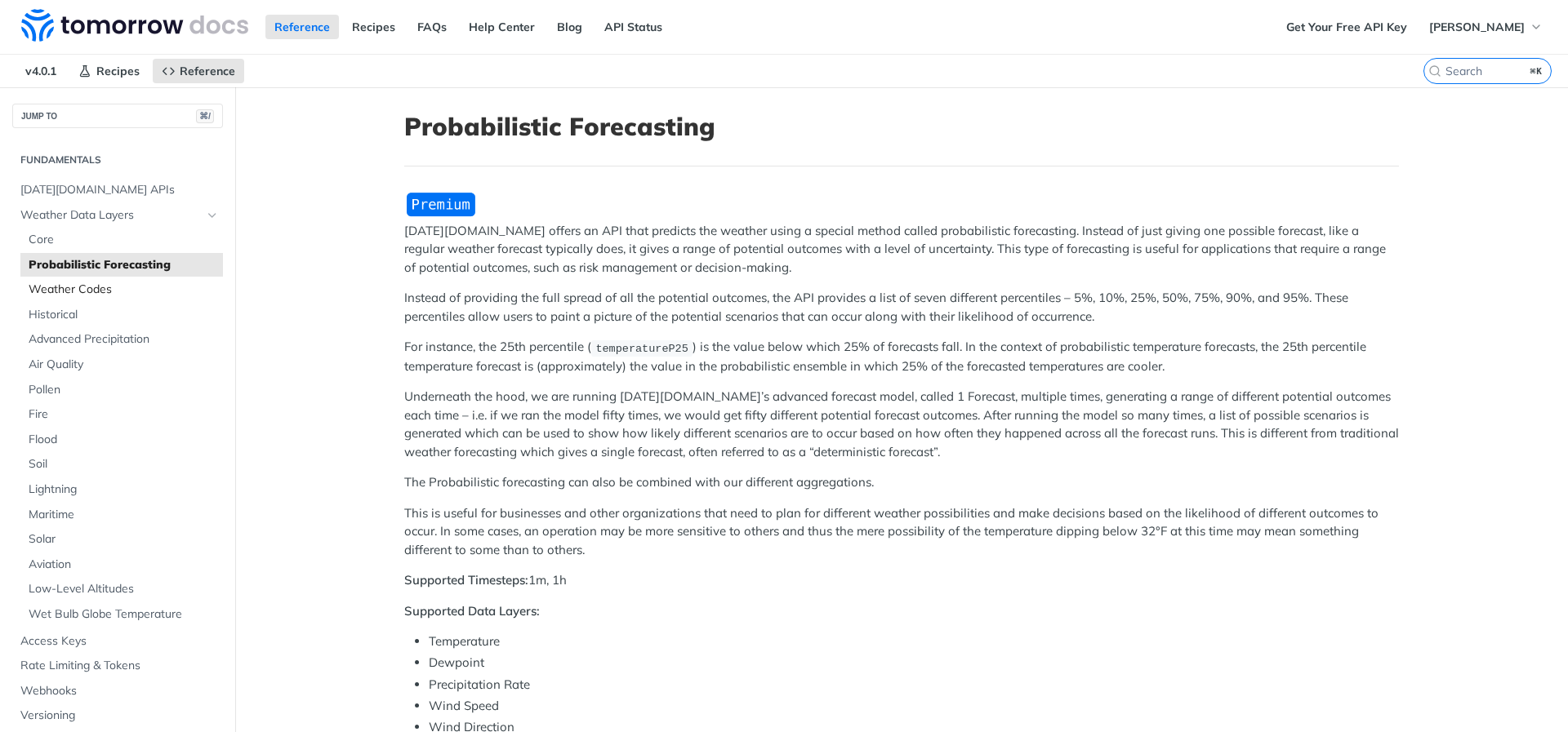
click at [190, 288] on span "Weather Codes" at bounding box center [123, 290] width 190 height 16
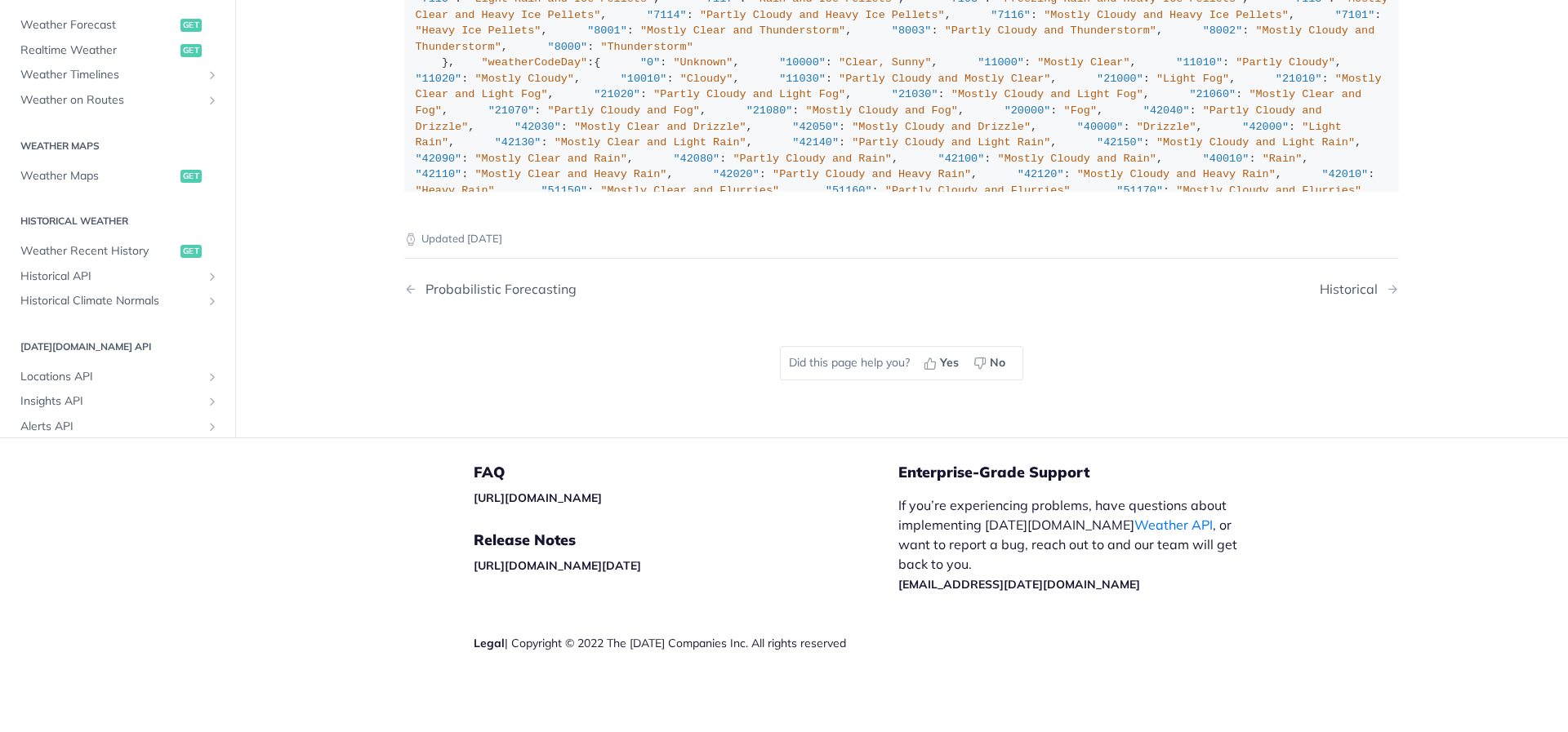
scroll to position [753, 0]
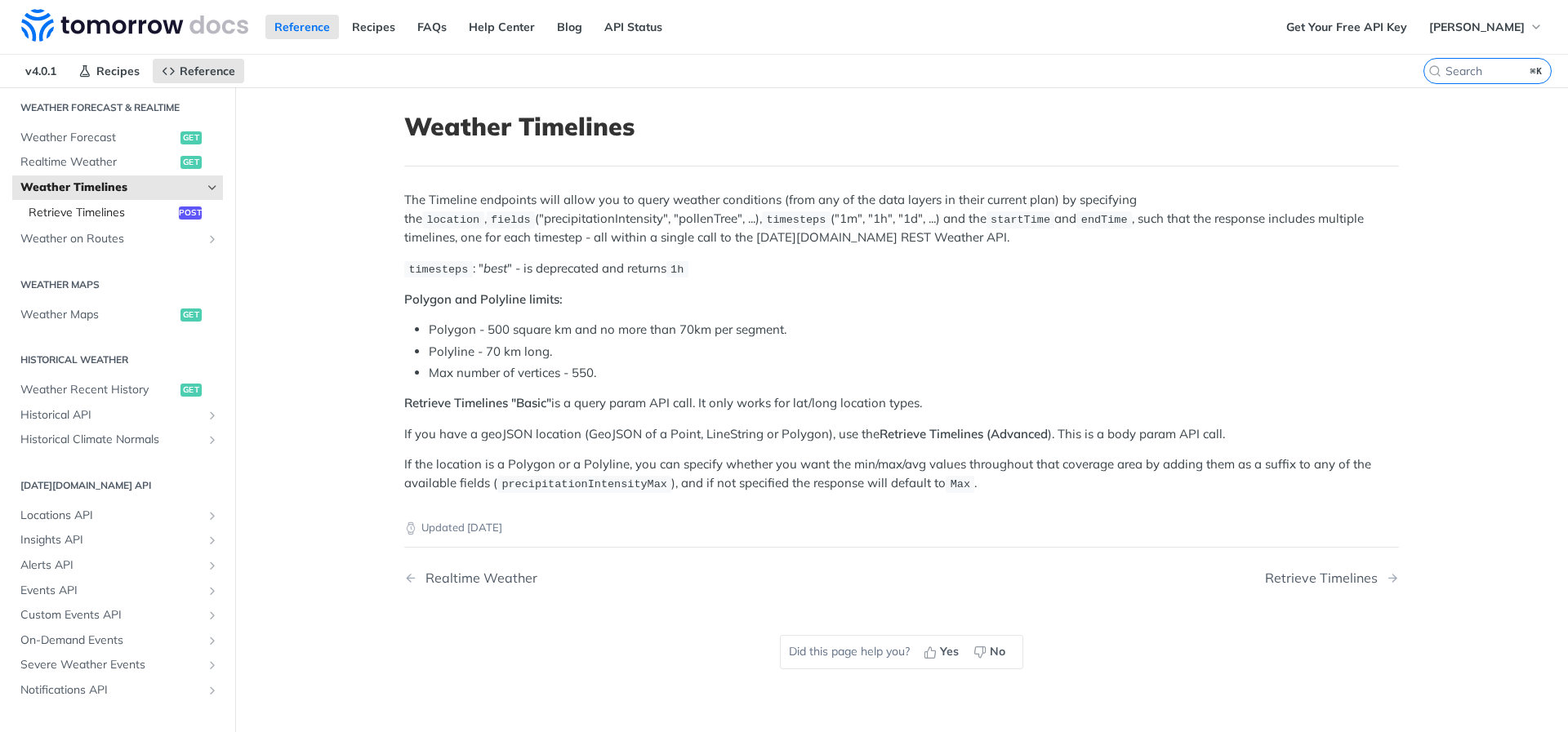
click at [166, 213] on span "Retrieve Timelines" at bounding box center [102, 213] width 147 height 16
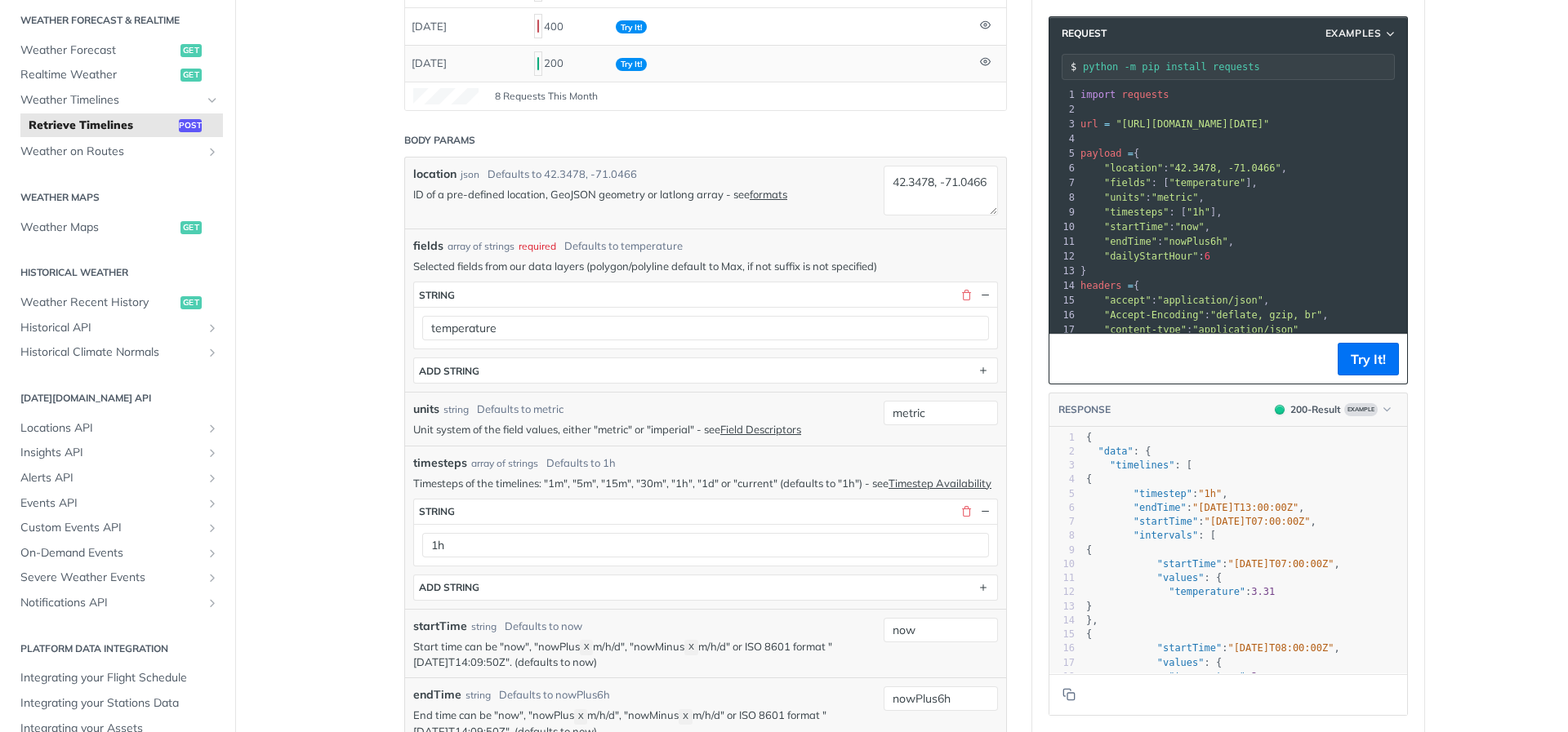
scroll to position [282, 0]
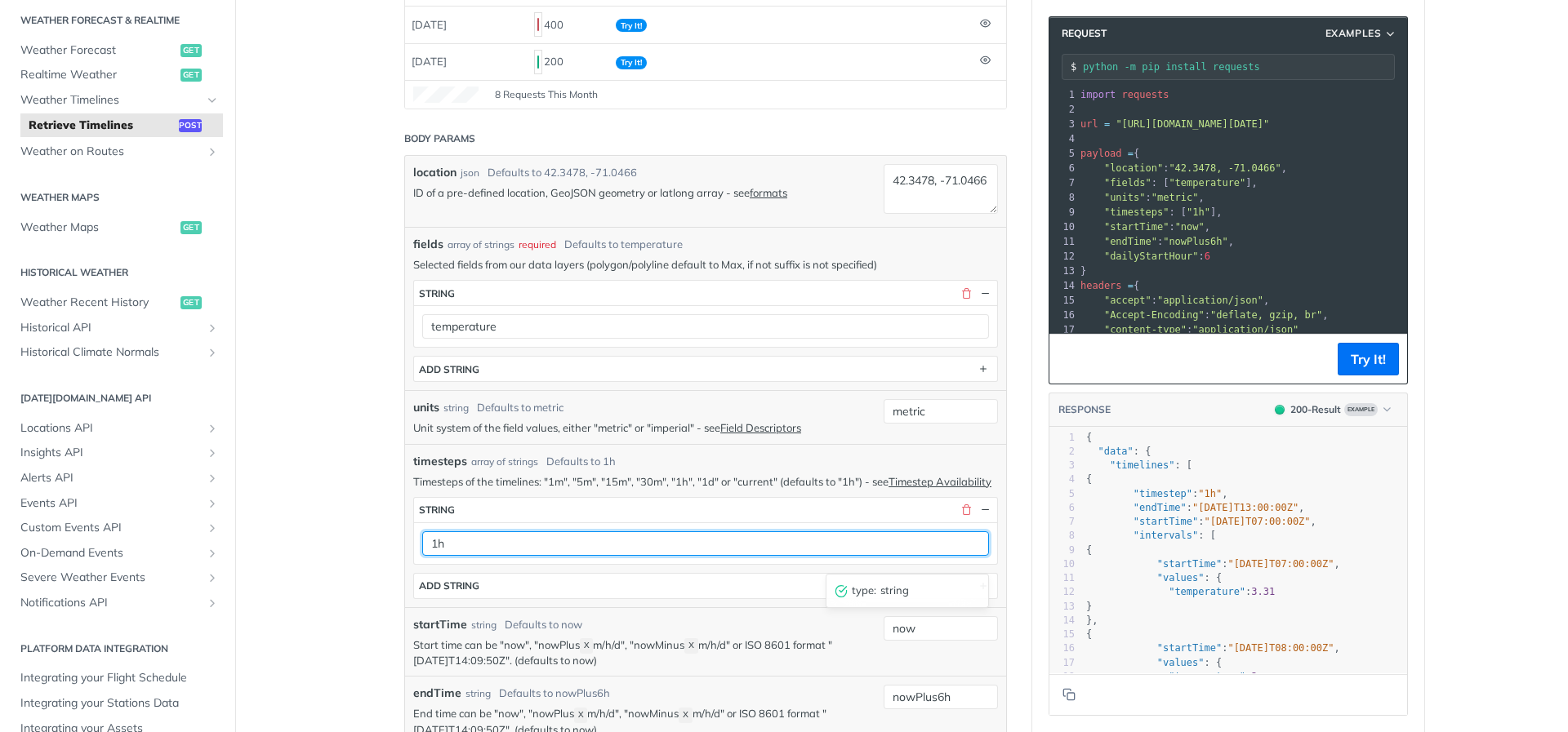
click at [769, 551] on input "1h" at bounding box center [705, 543] width 567 height 24
click at [760, 556] on input "1h" at bounding box center [705, 543] width 567 height 24
type input "1d"
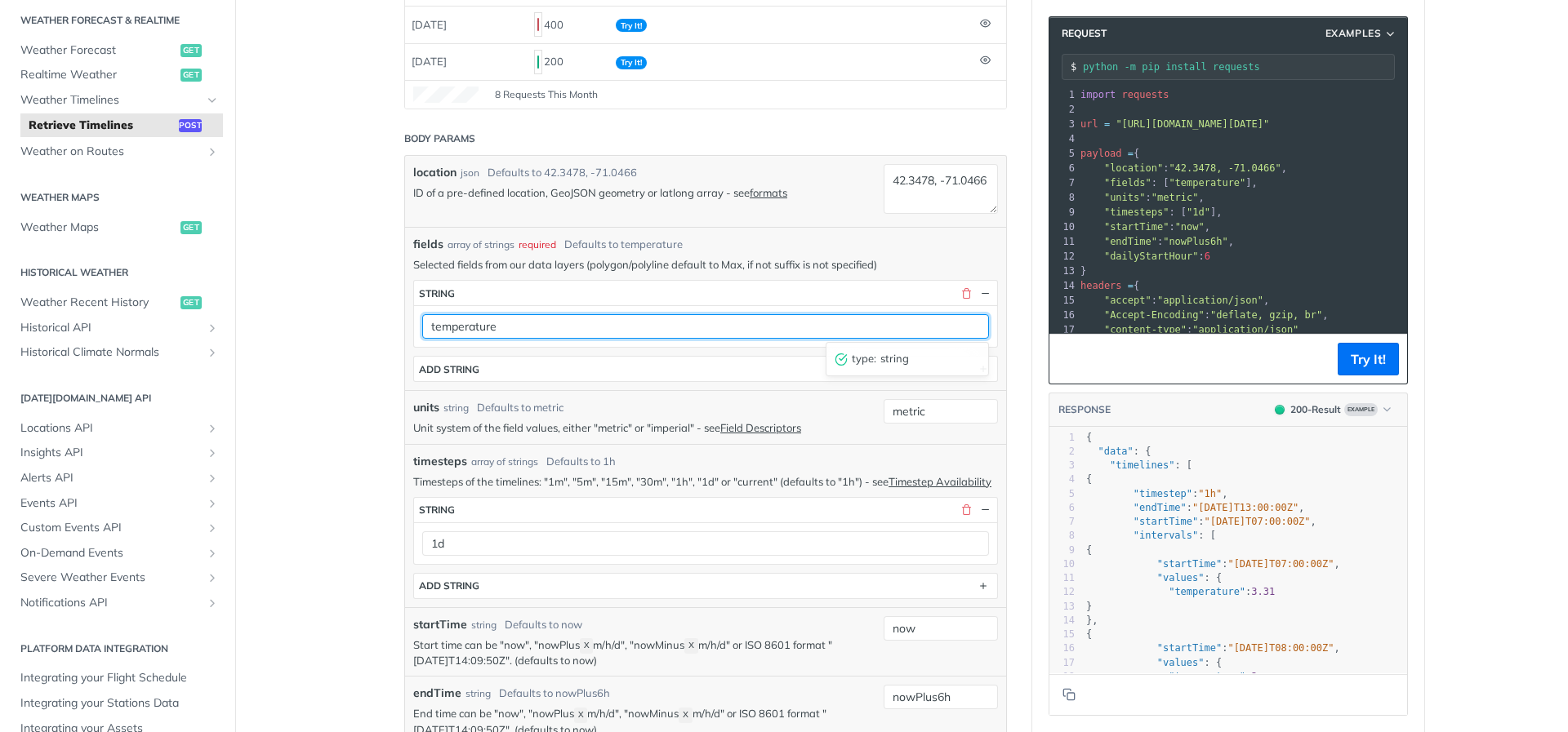
click at [556, 329] on input "temperature" at bounding box center [705, 326] width 567 height 24
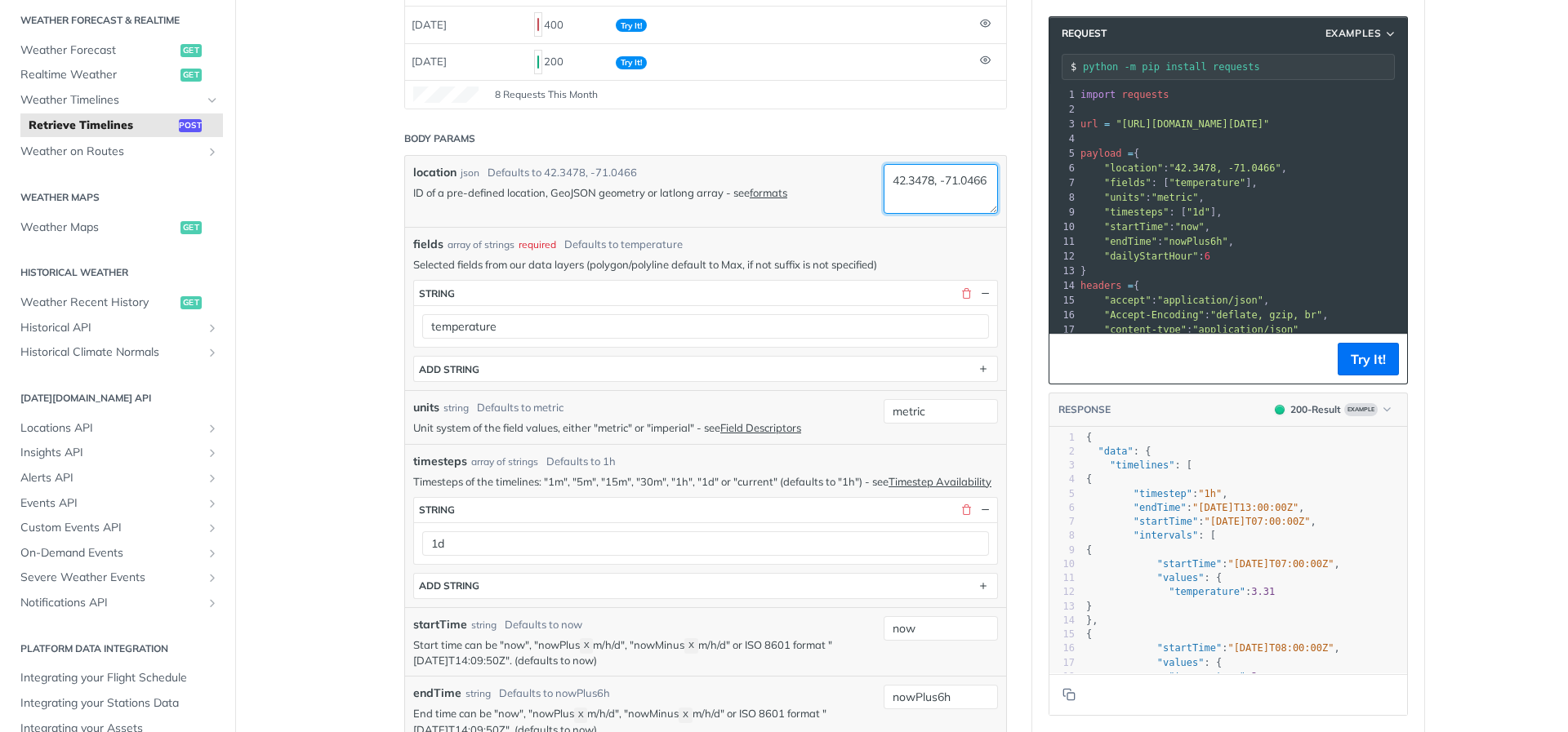
drag, startPoint x: 950, startPoint y: 197, endPoint x: 864, endPoint y: 146, distance: 100.0
click at [864, 146] on form "Body Params location json Defaults to 42.3478, -71.0466 ID of a pre-defined loc…" at bounding box center [705, 609] width 603 height 973
paste textarea "37.422538, -121.966363"
type textarea "37.422538, -121.966363"
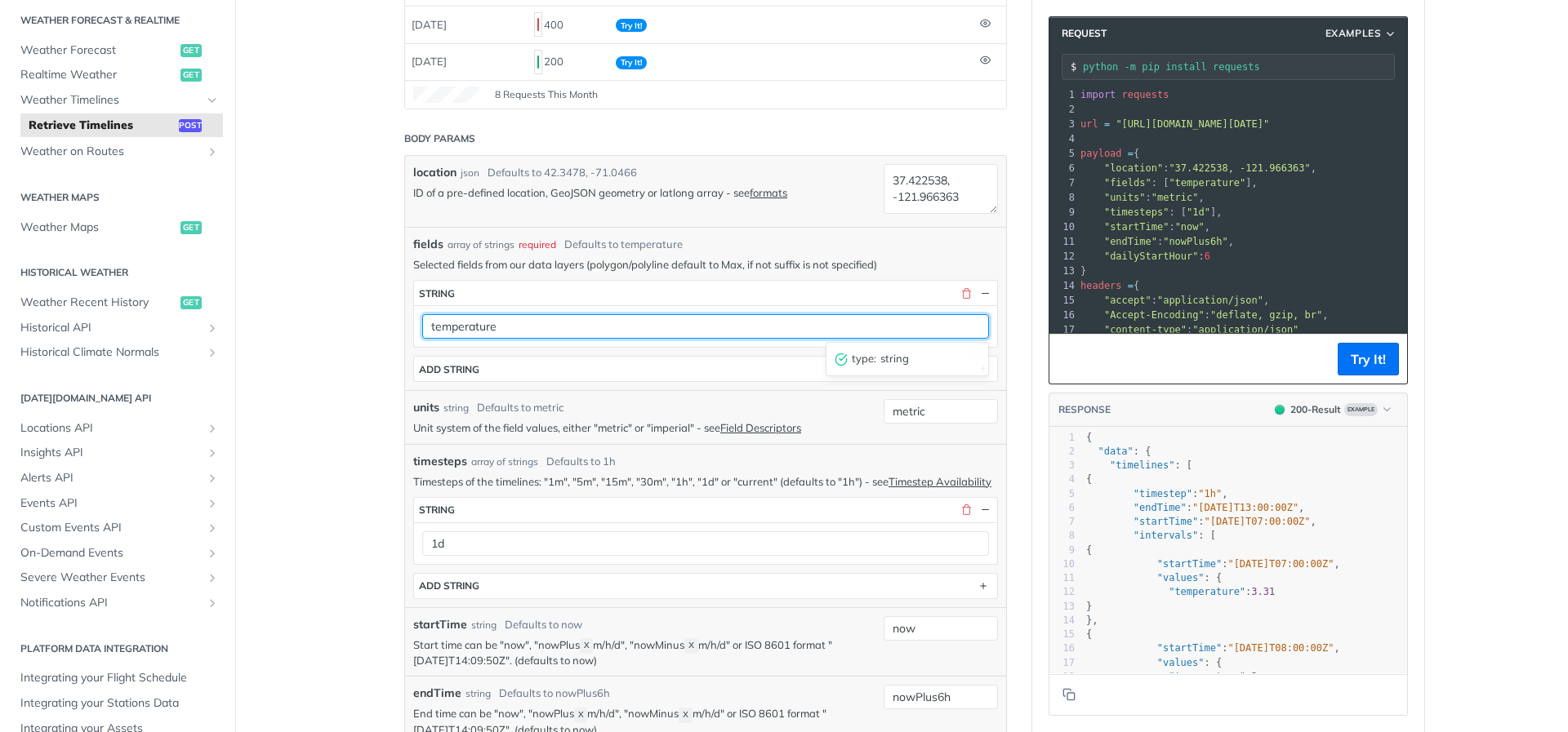
click at [539, 327] on input "temperature" at bounding box center [705, 326] width 567 height 24
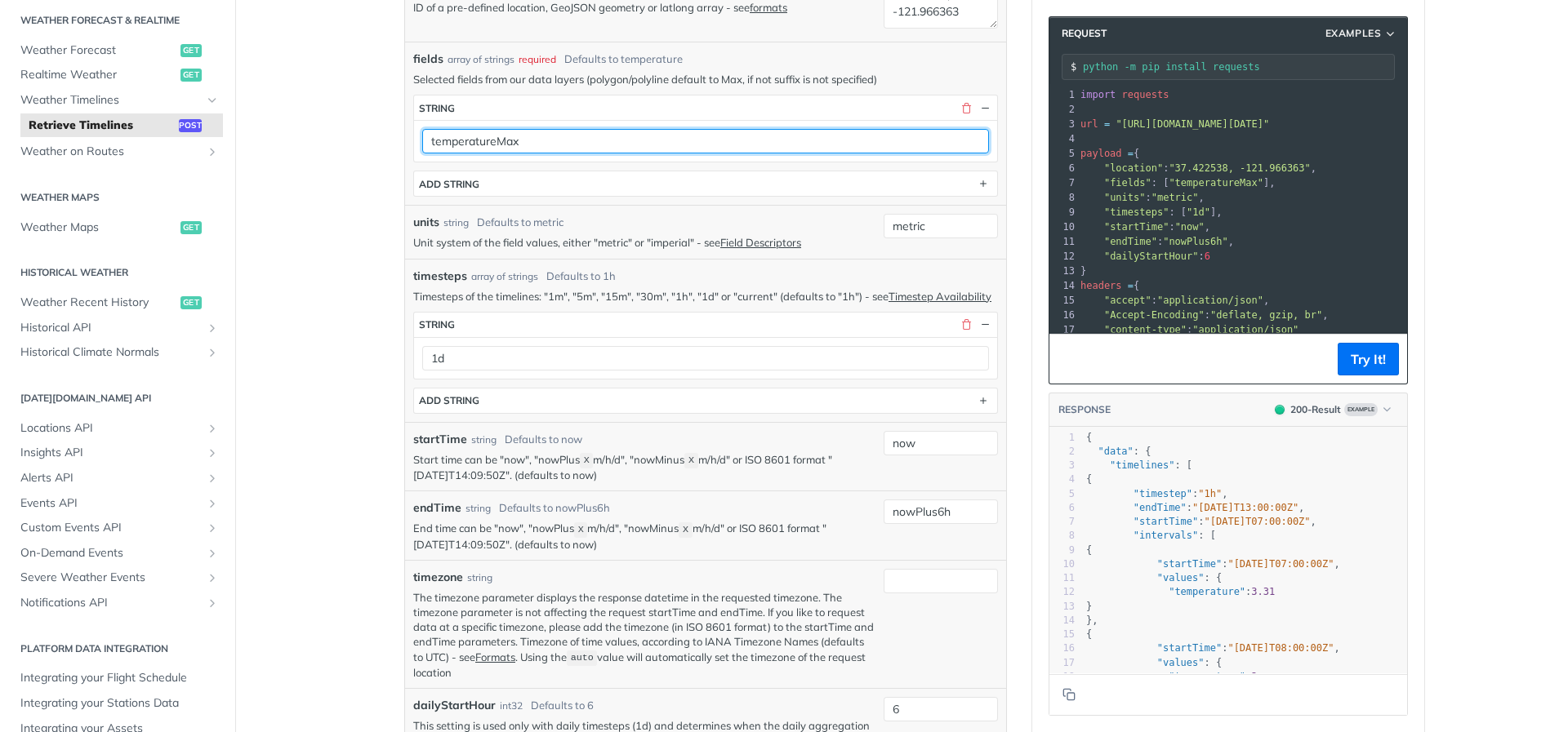
scroll to position [466, 0]
type input "temperatureMax"
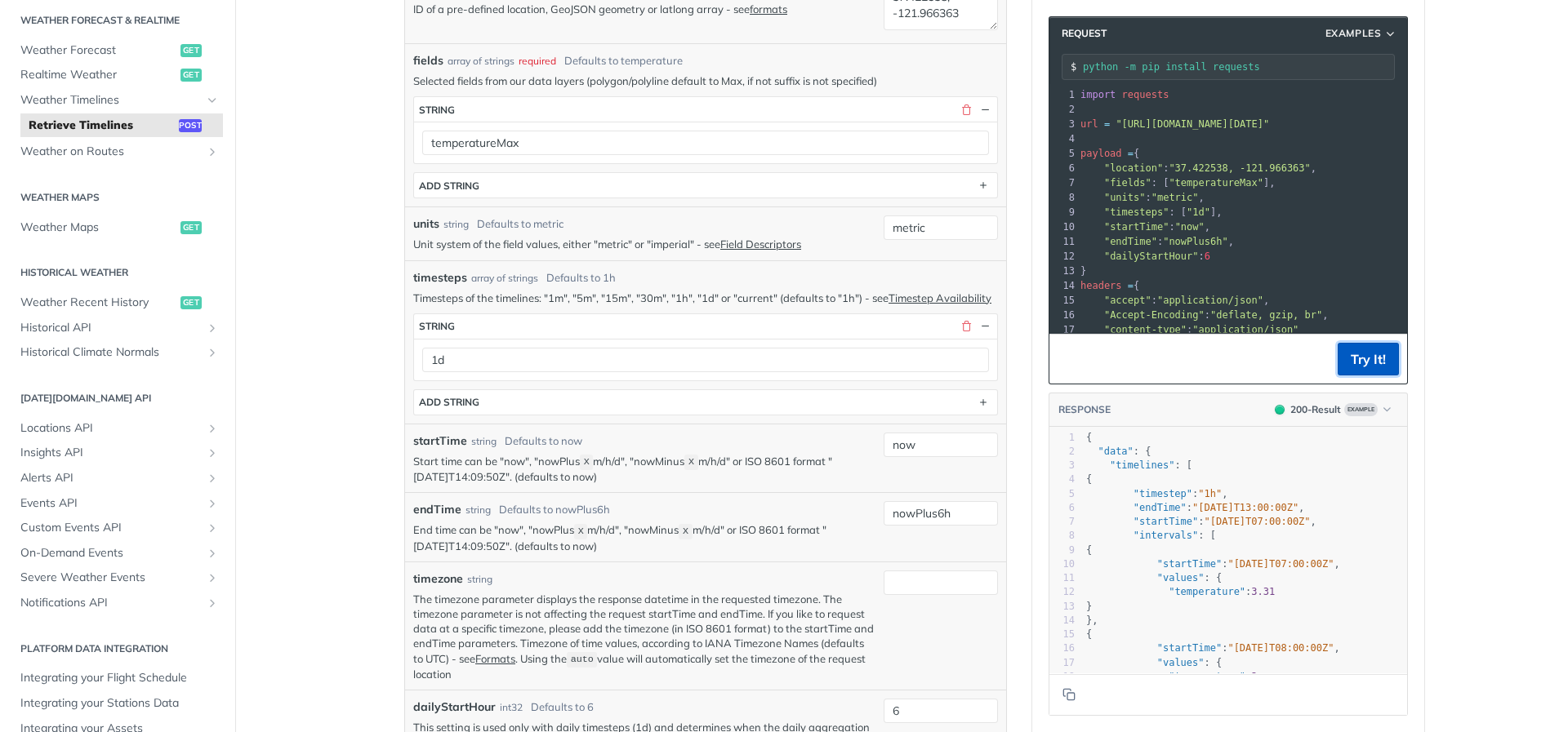
click at [1381, 349] on button "Try It!" at bounding box center [1368, 359] width 62 height 33
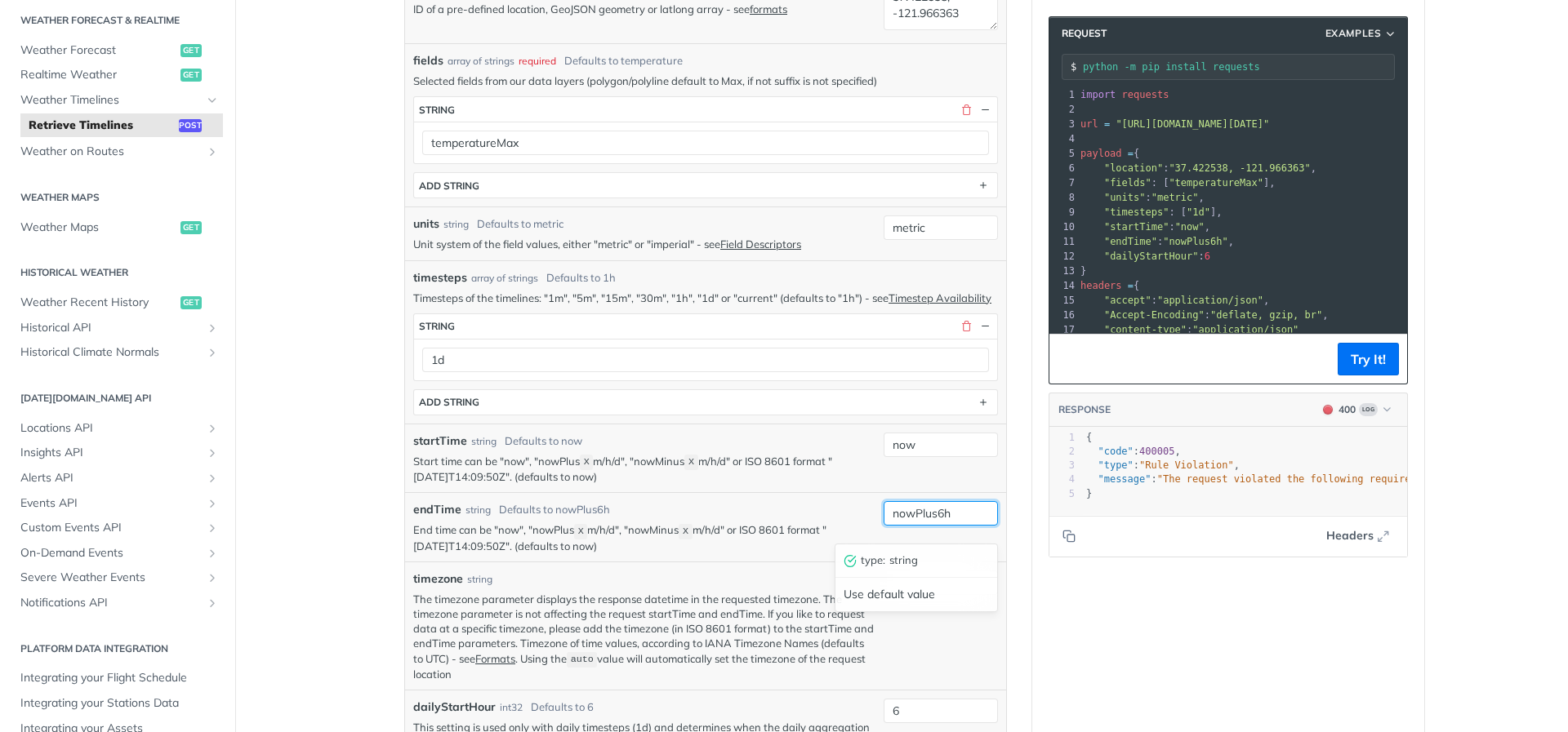
click at [941, 526] on input "nowPlus6h" at bounding box center [940, 513] width 114 height 24
type input "nowPlus1d"
click at [1367, 369] on button "Try It!" at bounding box center [1368, 359] width 62 height 33
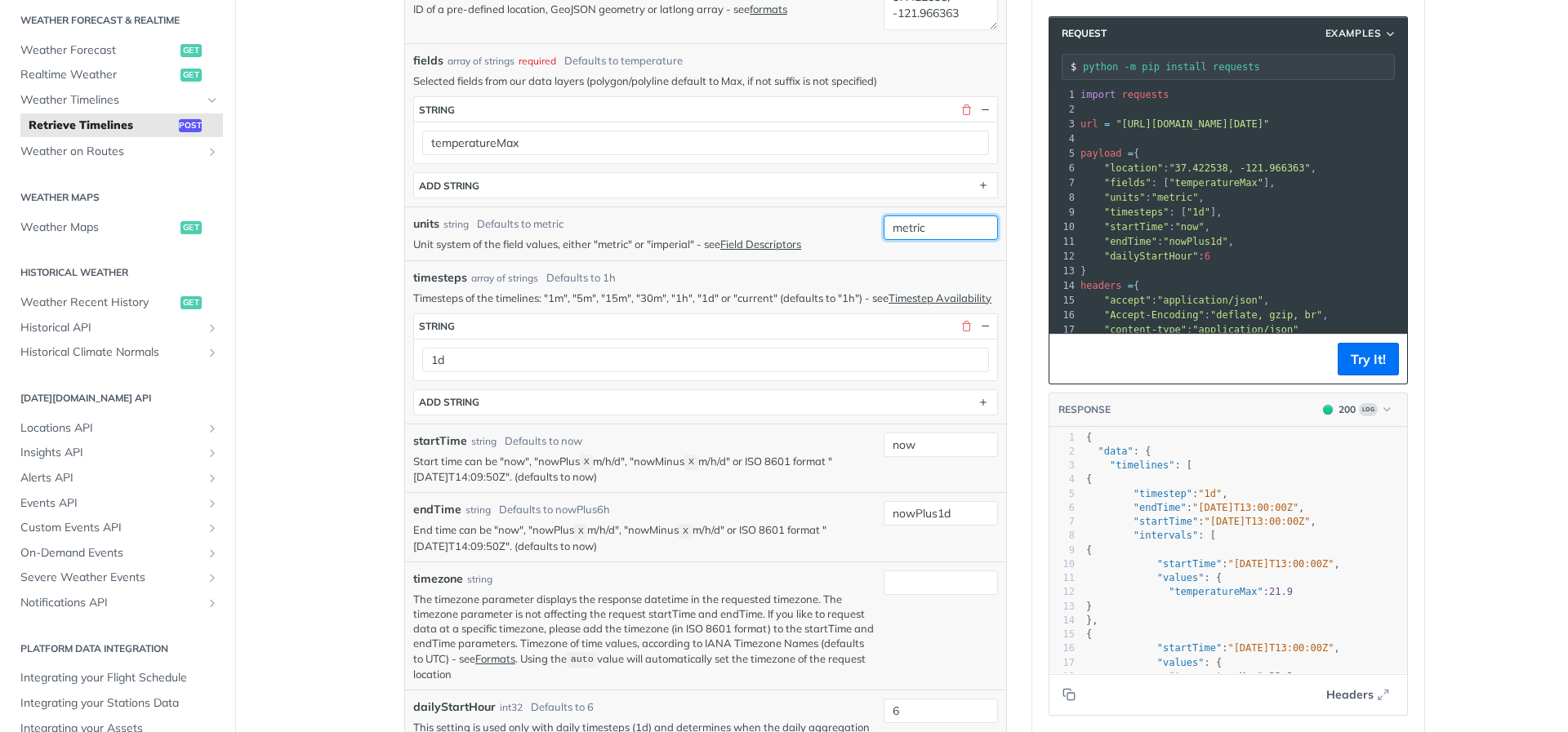
click at [915, 234] on input "metric" at bounding box center [940, 227] width 114 height 24
type input "imperial"
click at [1384, 350] on button "Try It!" at bounding box center [1368, 359] width 62 height 33
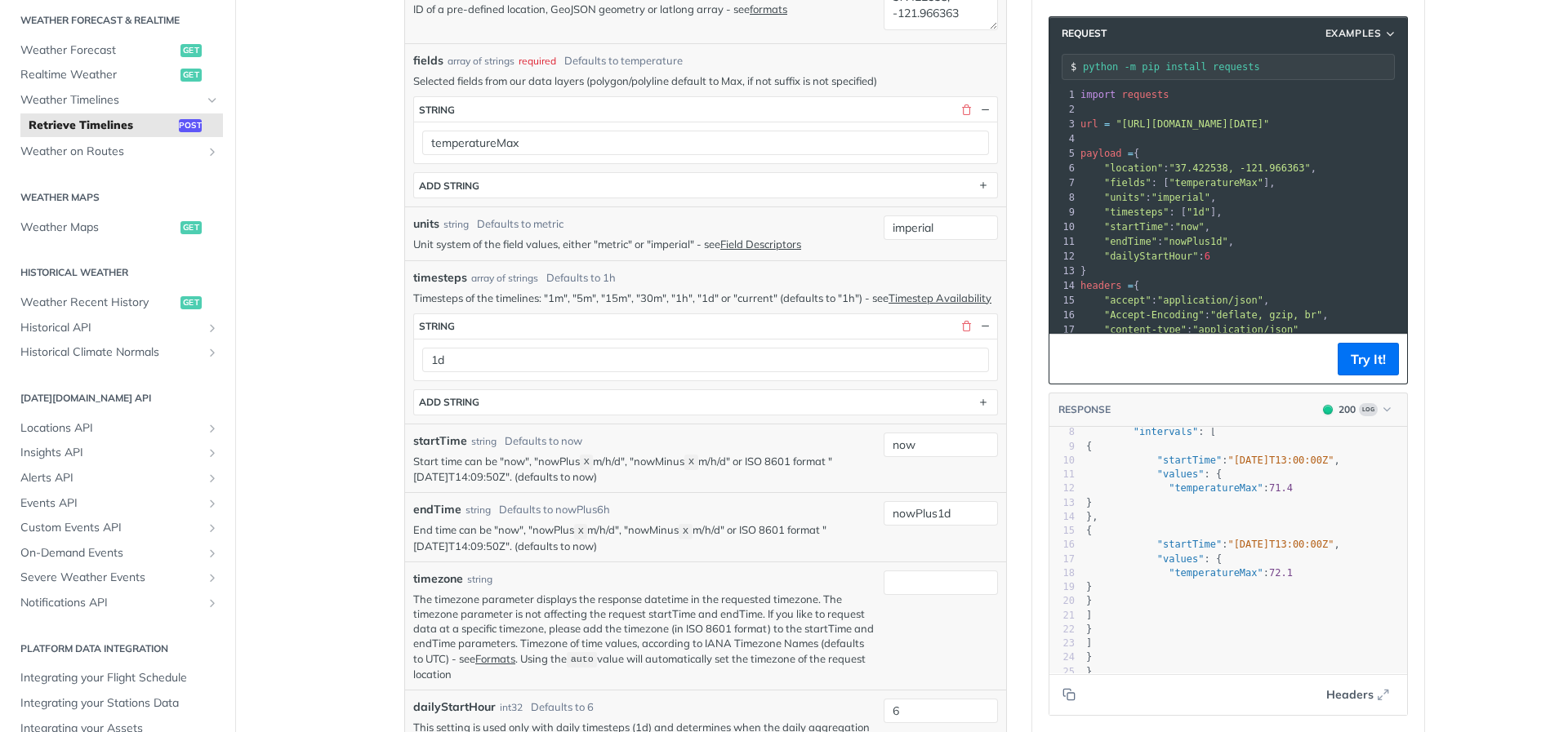
scroll to position [112, 0]
